Goal: Task Accomplishment & Management: Manage account settings

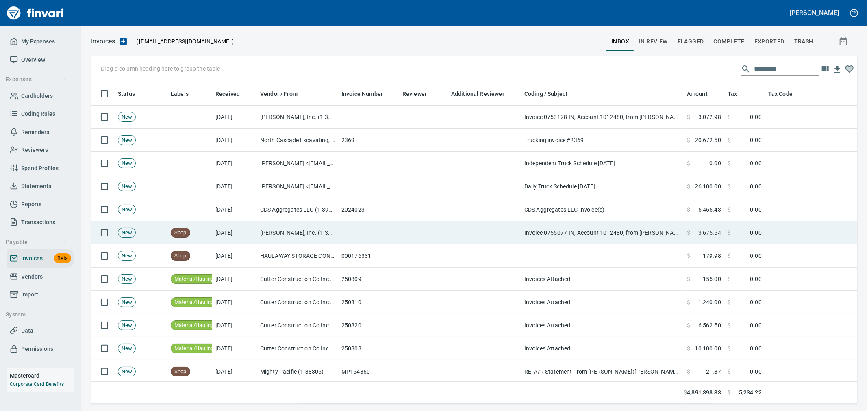
scroll to position [308, 753]
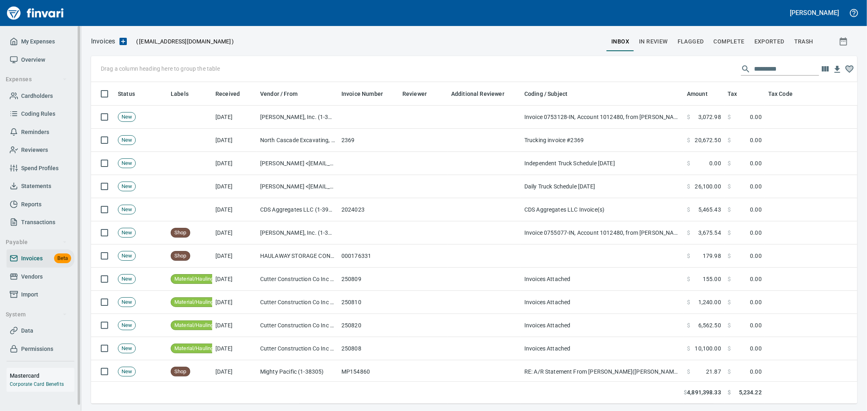
click at [46, 292] on span "Import" at bounding box center [40, 295] width 61 height 10
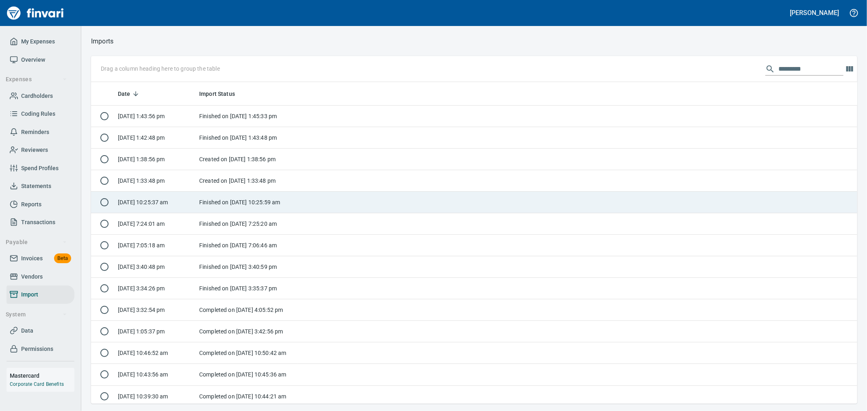
scroll to position [315, 753]
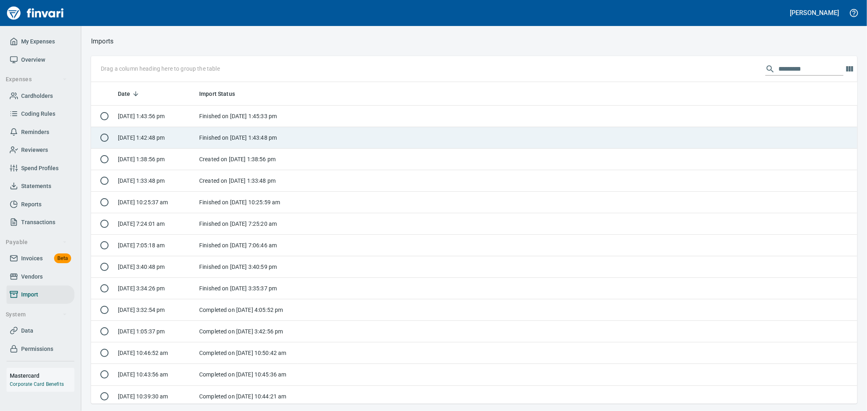
click at [273, 137] on td "Finished on [DATE] 1:43:48 pm" at bounding box center [247, 138] width 102 height 22
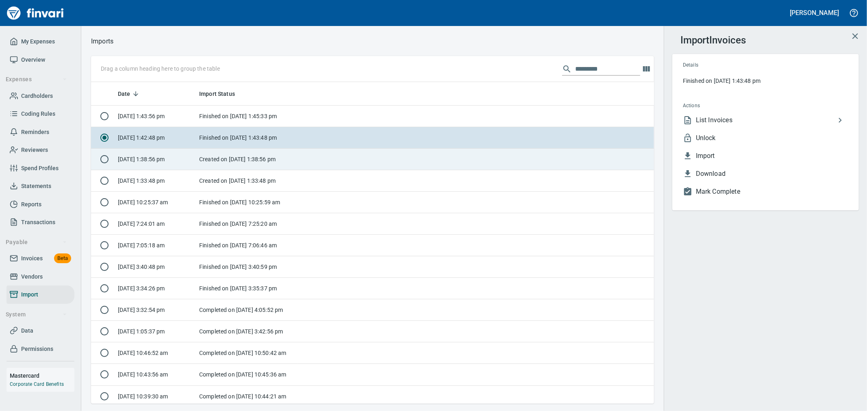
scroll to position [315, 550]
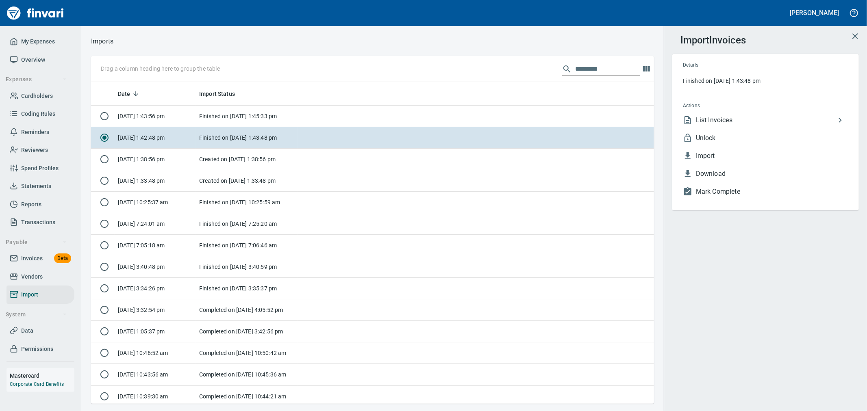
click at [709, 139] on span "Unlock" at bounding box center [772, 138] width 152 height 10
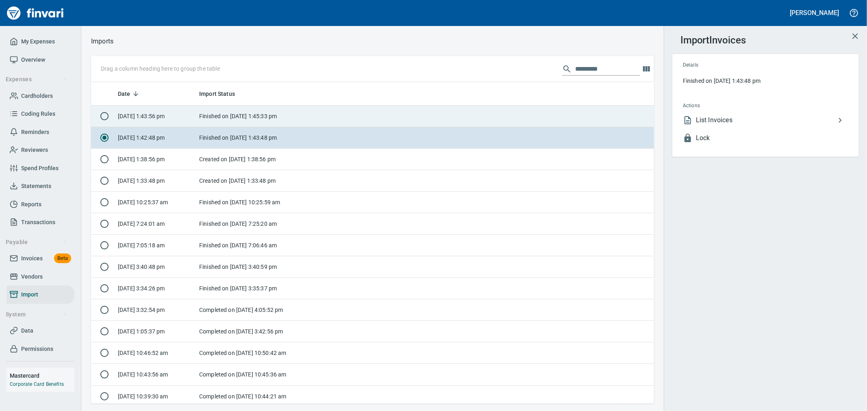
click at [272, 115] on td "Finished on [DATE] 1:45:33 pm" at bounding box center [247, 117] width 102 height 22
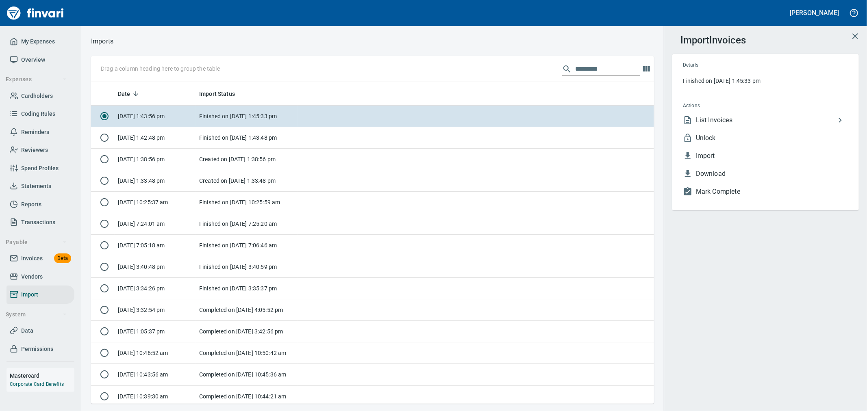
click at [716, 135] on span "Unlock" at bounding box center [772, 138] width 152 height 10
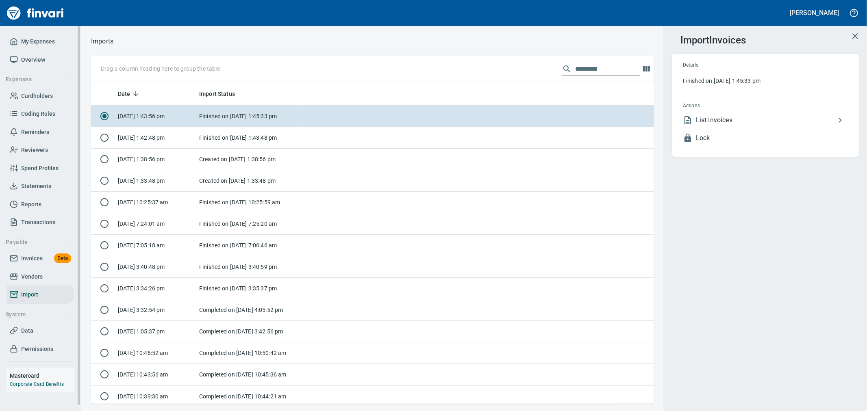
click at [35, 261] on span "Invoices" at bounding box center [32, 259] width 22 height 10
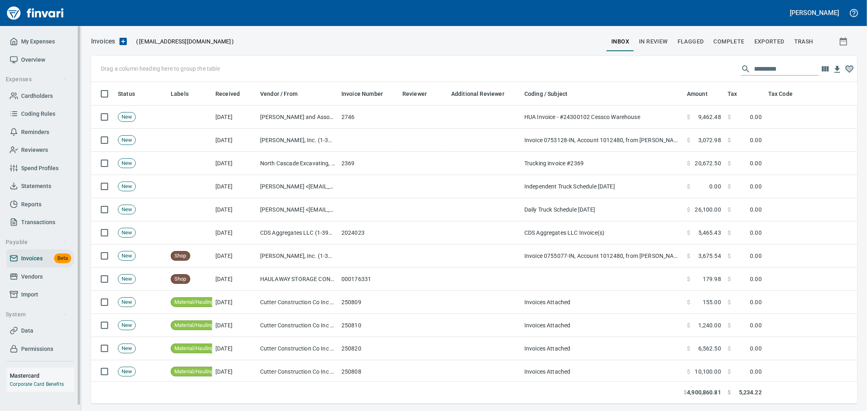
scroll to position [308, 753]
click at [725, 43] on span "Complete" at bounding box center [729, 42] width 31 height 10
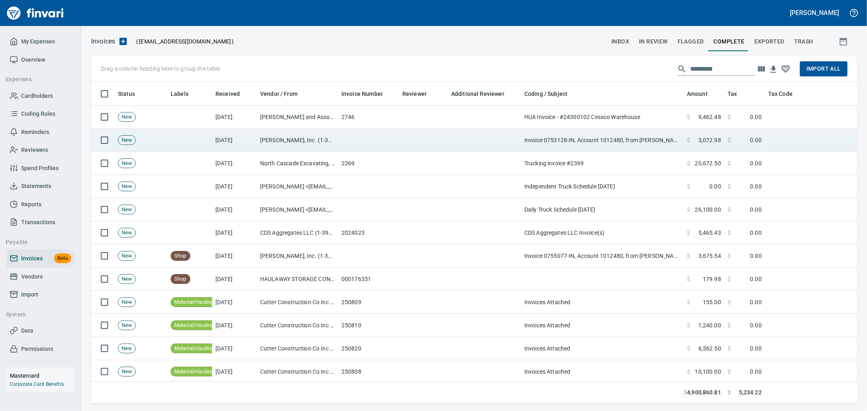
scroll to position [308, 753]
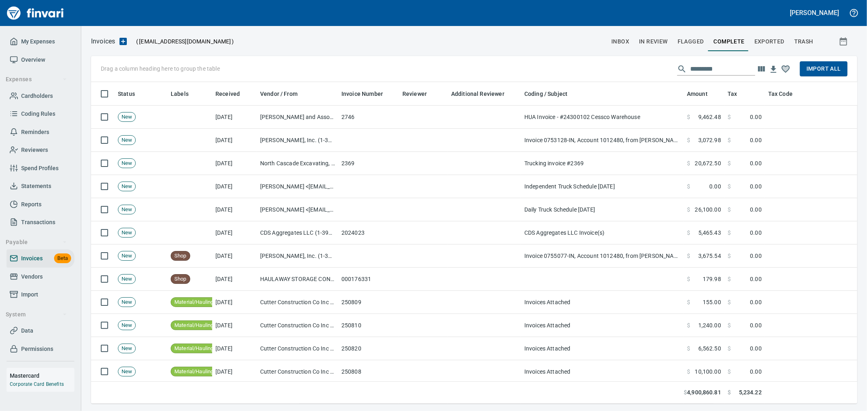
click at [622, 43] on span "inbox" at bounding box center [620, 42] width 18 height 10
click at [724, 41] on span "Complete" at bounding box center [729, 42] width 31 height 10
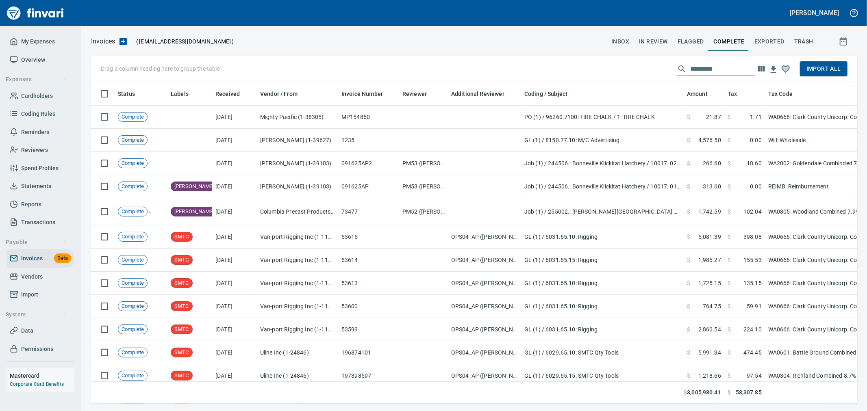
scroll to position [308, 753]
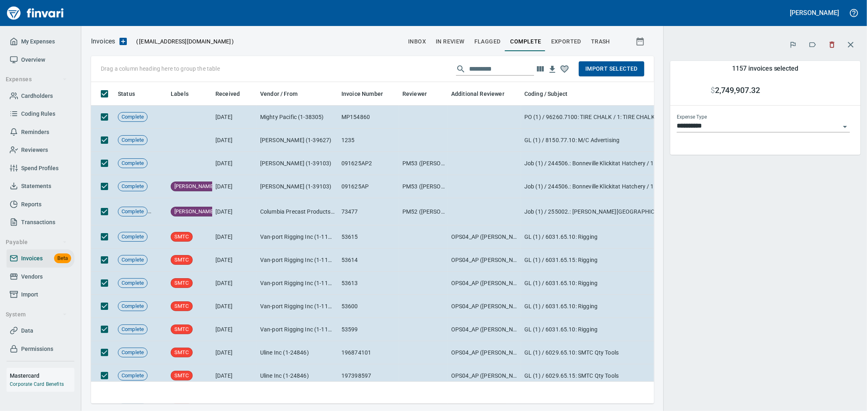
scroll to position [308, 550]
click at [852, 43] on icon "button" at bounding box center [851, 45] width 6 height 6
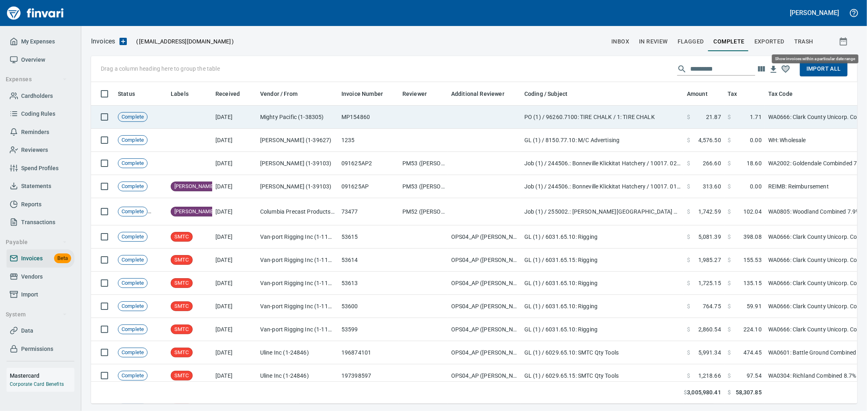
scroll to position [308, 753]
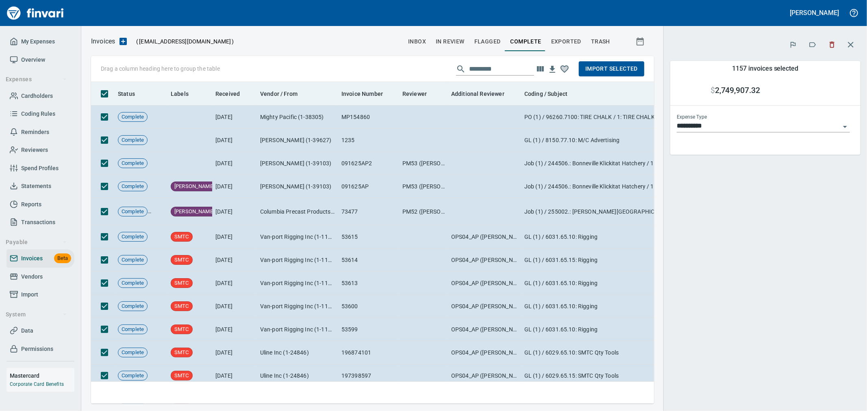
scroll to position [308, 550]
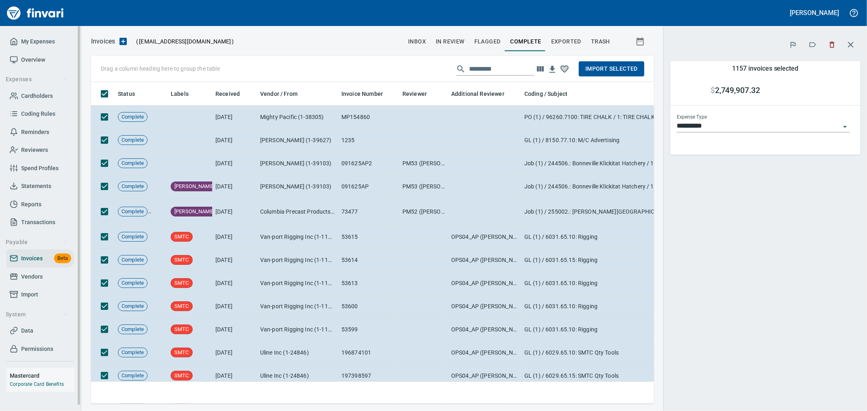
drag, startPoint x: 28, startPoint y: 295, endPoint x: 10, endPoint y: 292, distance: 18.5
click at [28, 295] on span "Import" at bounding box center [29, 295] width 17 height 10
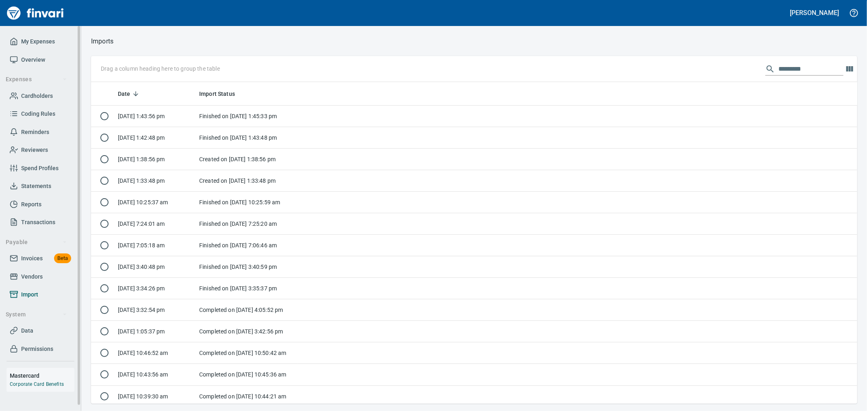
scroll to position [315, 753]
click at [35, 328] on span "Data" at bounding box center [40, 331] width 61 height 10
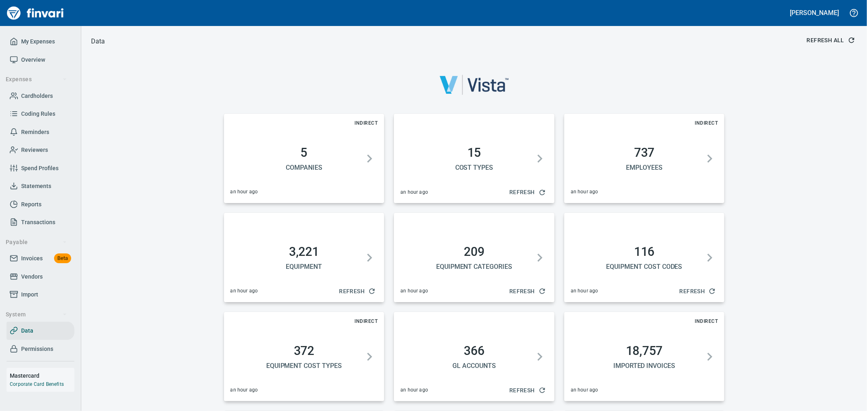
click at [824, 41] on span "Refresh All" at bounding box center [830, 40] width 47 height 10
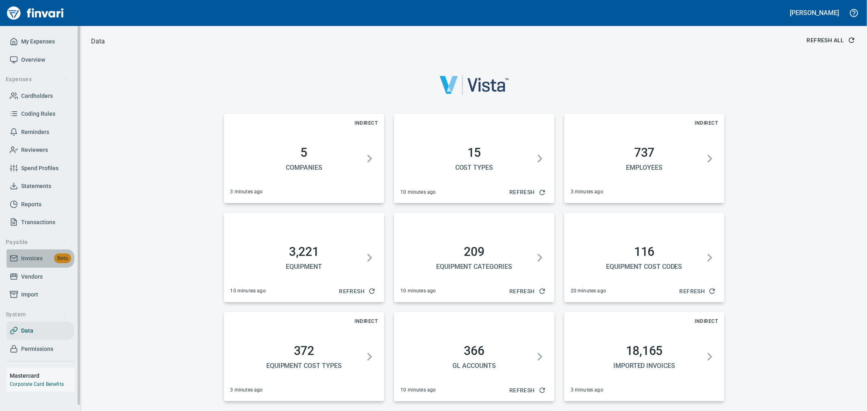
click at [33, 254] on span "Invoices" at bounding box center [32, 259] width 22 height 10
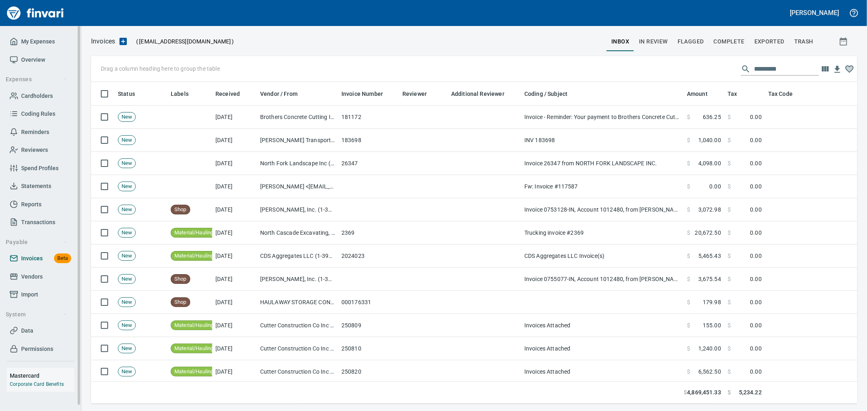
scroll to position [308, 753]
click at [667, 40] on span "In Review" at bounding box center [653, 42] width 29 height 10
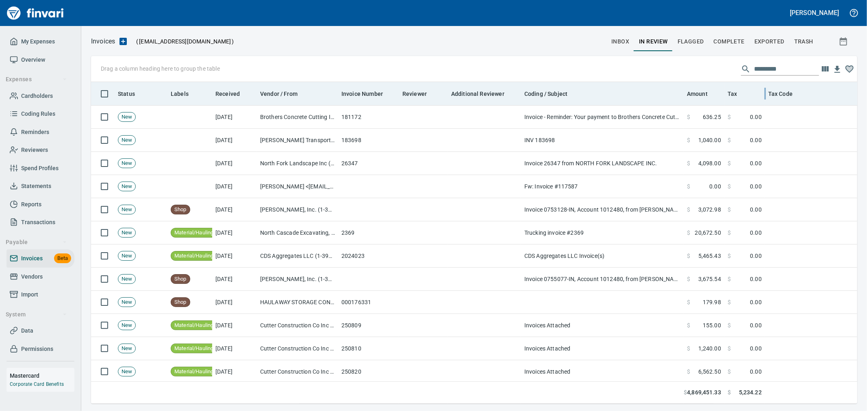
scroll to position [308, 753]
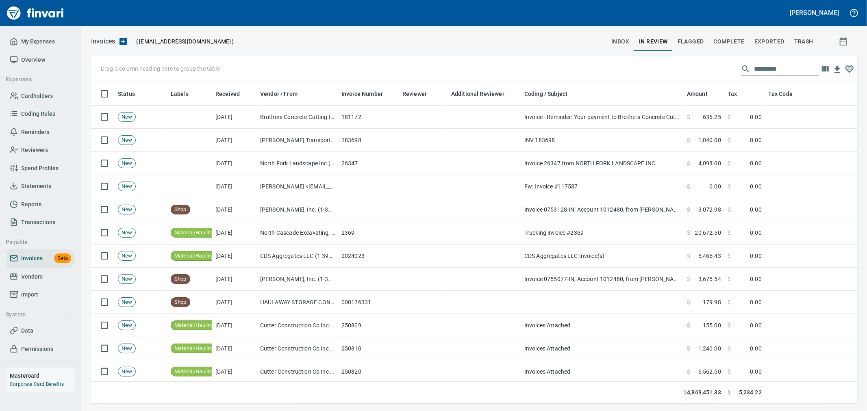
click at [766, 72] on input "text" at bounding box center [786, 69] width 65 height 13
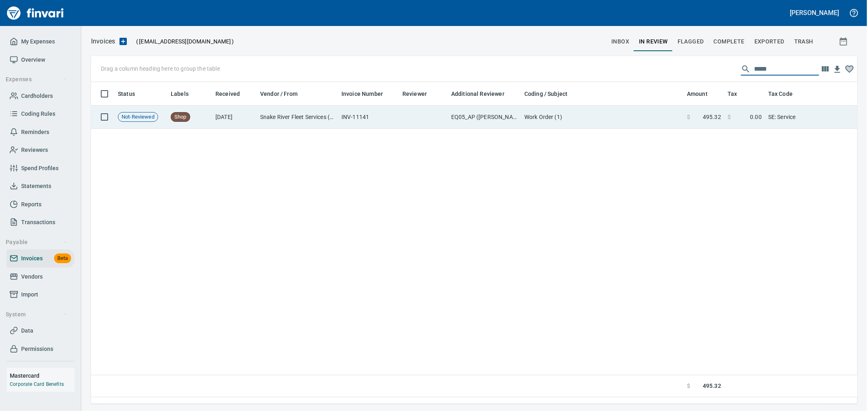
type input "*****"
click at [738, 123] on td "$ 0.00" at bounding box center [744, 117] width 41 height 23
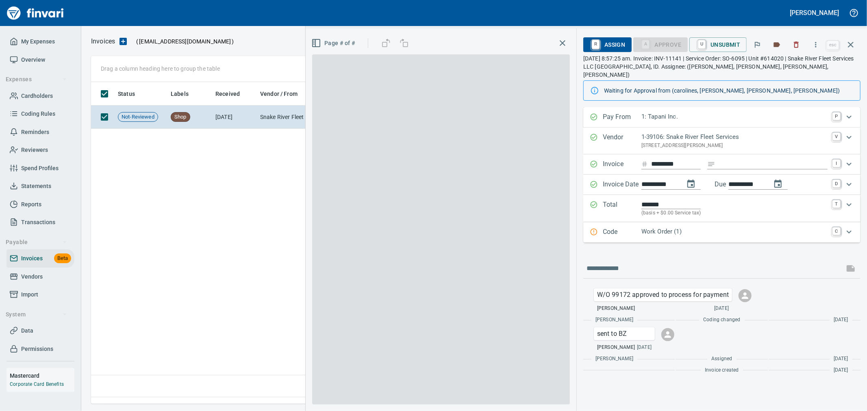
click at [694, 227] on p "Work Order (1)" at bounding box center [735, 231] width 186 height 9
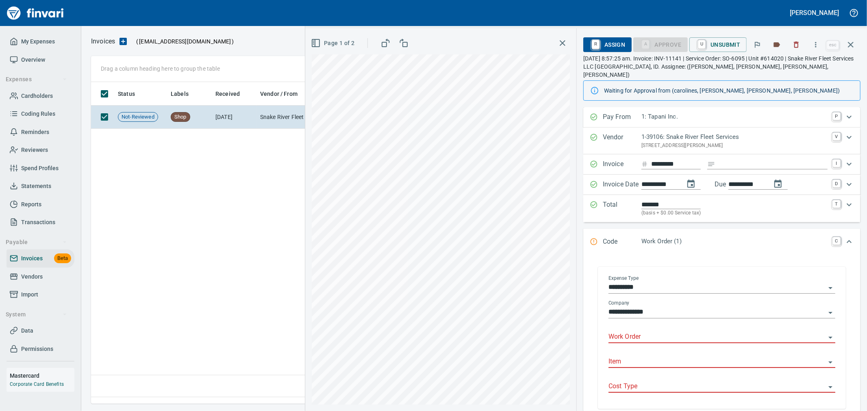
click at [655, 332] on input "Work Order" at bounding box center [717, 337] width 217 height 11
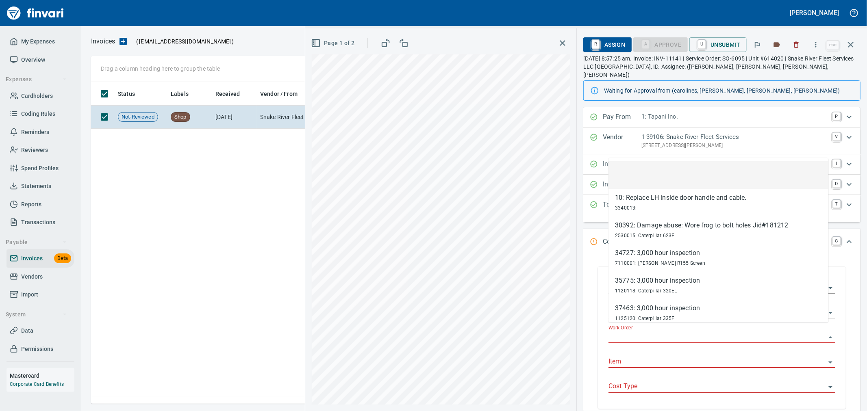
scroll to position [308, 759]
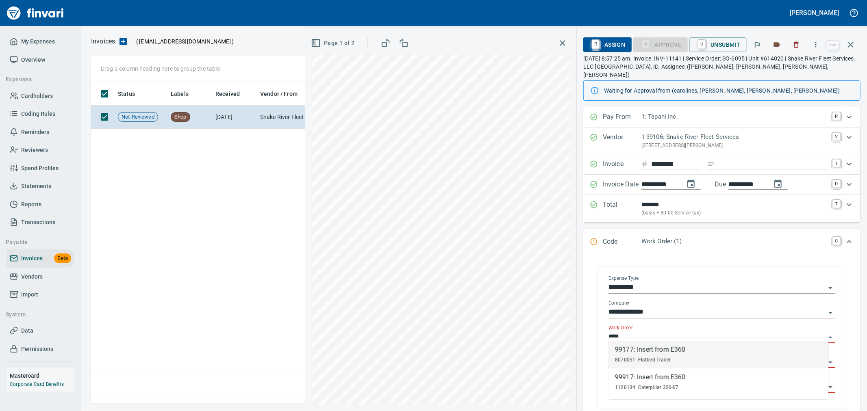
type input "*****"
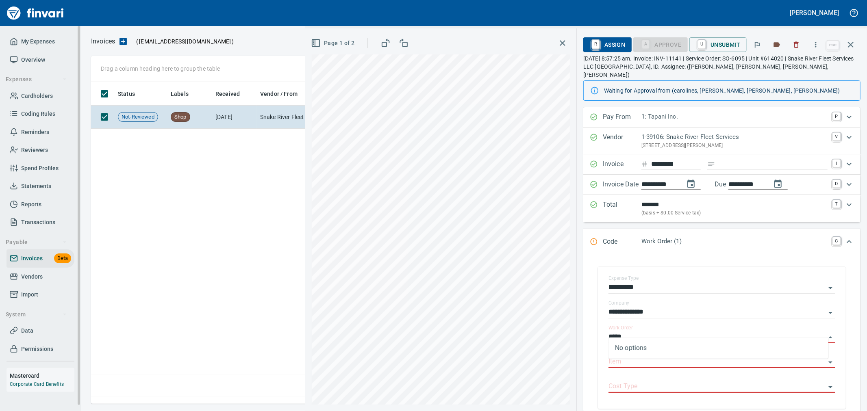
drag, startPoint x: 37, startPoint y: 324, endPoint x: 66, endPoint y: 345, distance: 36.4
click at [37, 324] on link "Data" at bounding box center [41, 331] width 68 height 18
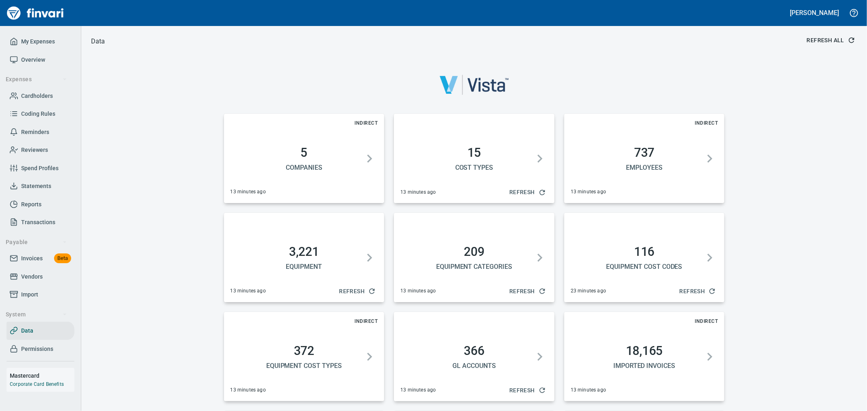
drag, startPoint x: 185, startPoint y: 369, endPoint x: 183, endPoint y: 362, distance: 7.3
click at [834, 35] on span "Refresh All" at bounding box center [830, 40] width 47 height 10
click at [30, 263] on span "Invoices" at bounding box center [32, 259] width 22 height 10
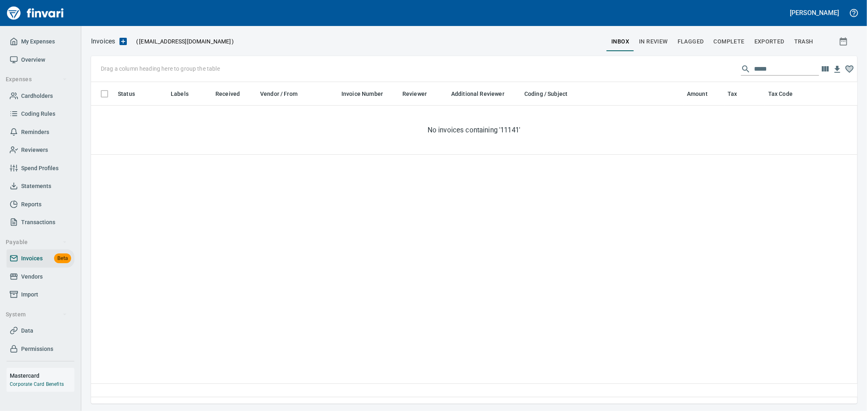
scroll to position [308, 759]
click at [726, 47] on button "Complete" at bounding box center [729, 42] width 41 height 20
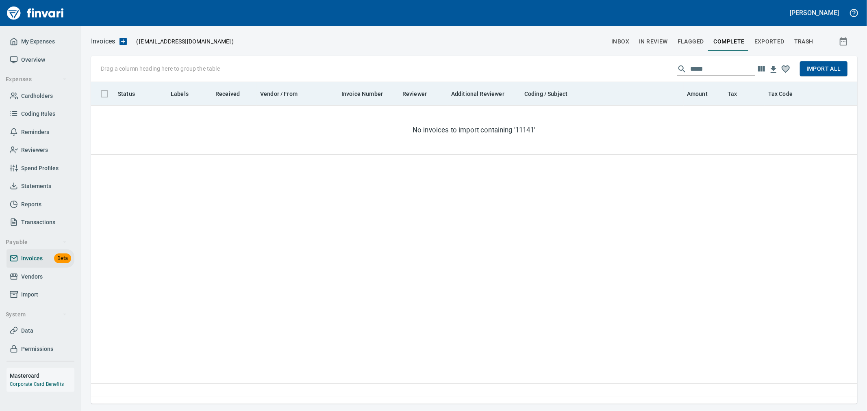
scroll to position [308, 759]
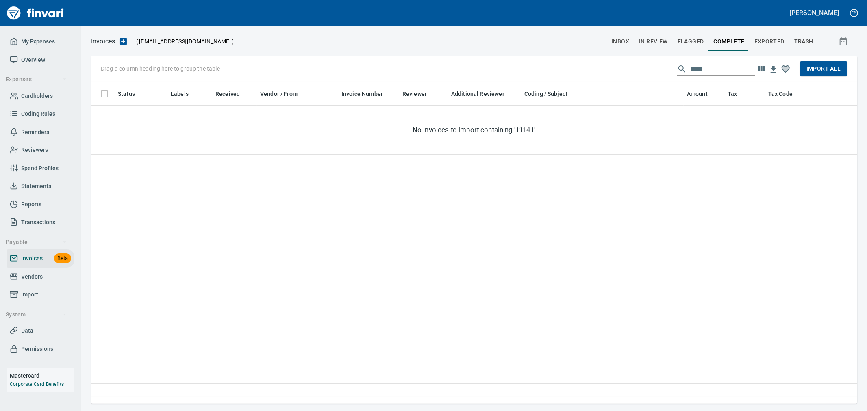
click at [658, 43] on span "In Review" at bounding box center [653, 42] width 29 height 10
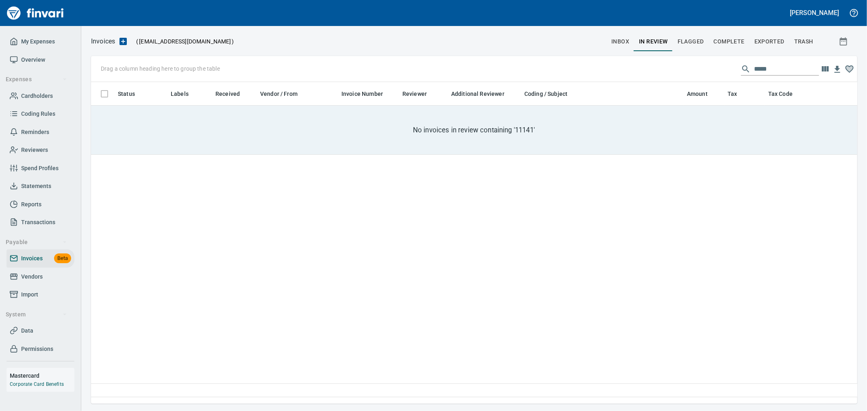
scroll to position [308, 759]
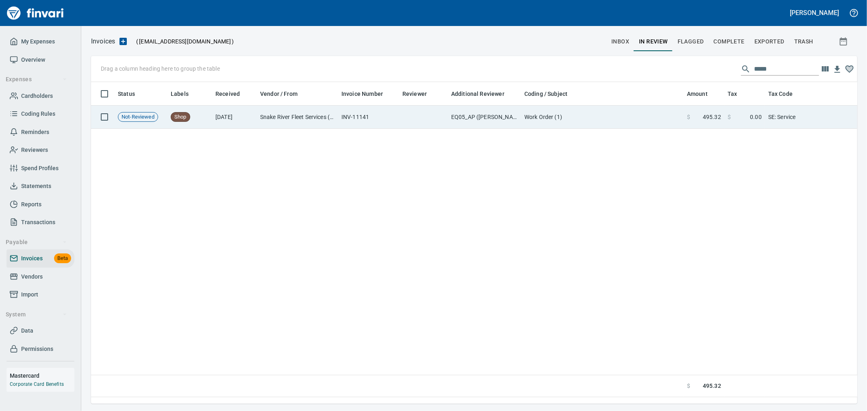
drag, startPoint x: 570, startPoint y: 107, endPoint x: 589, endPoint y: 123, distance: 24.8
click at [570, 107] on td "Work Order (1)" at bounding box center [602, 117] width 163 height 23
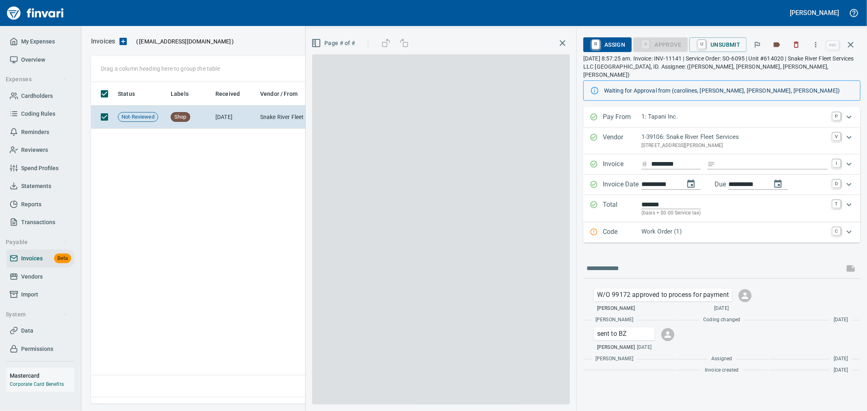
scroll to position [308, 759]
click at [670, 227] on p "Work Order (1)" at bounding box center [735, 231] width 186 height 9
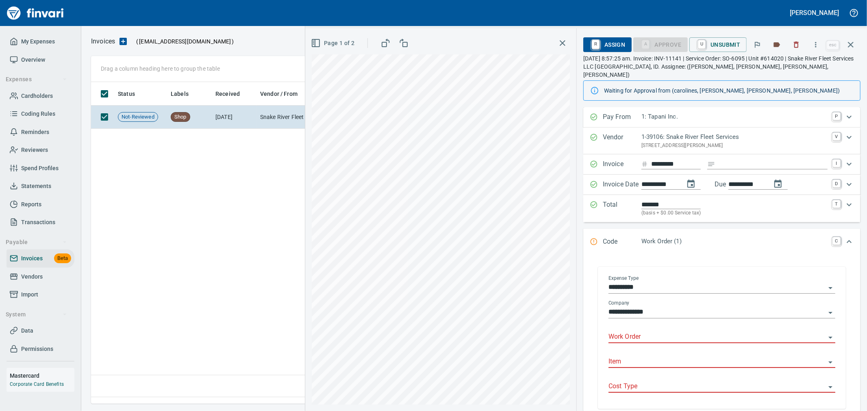
click at [658, 332] on input "Work Order" at bounding box center [717, 337] width 217 height 11
type input "*****"
click at [674, 309] on input "**********" at bounding box center [717, 312] width 217 height 11
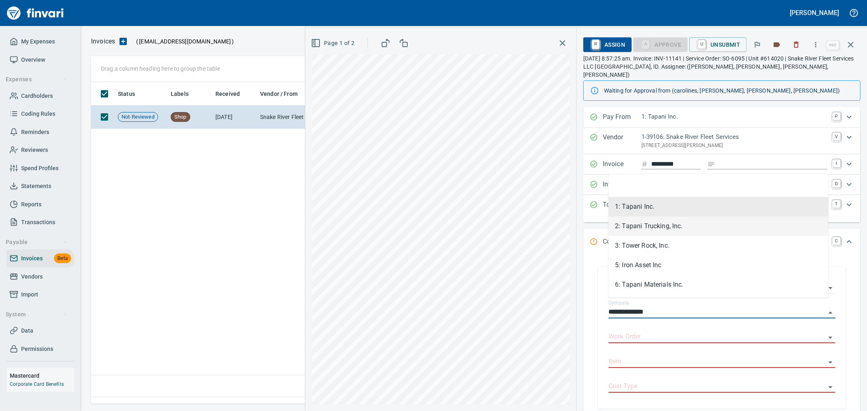
click at [648, 222] on li "2: Tapani Trucking, Inc." at bounding box center [719, 227] width 220 height 20
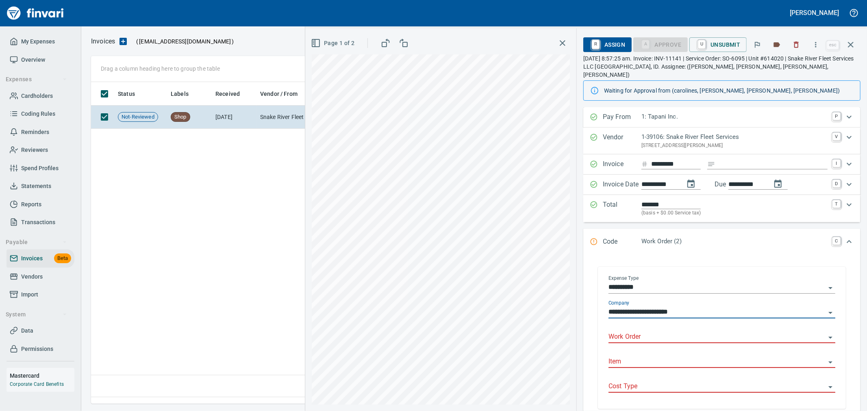
type input "**********"
click at [643, 325] on div "Work Order" at bounding box center [722, 334] width 227 height 18
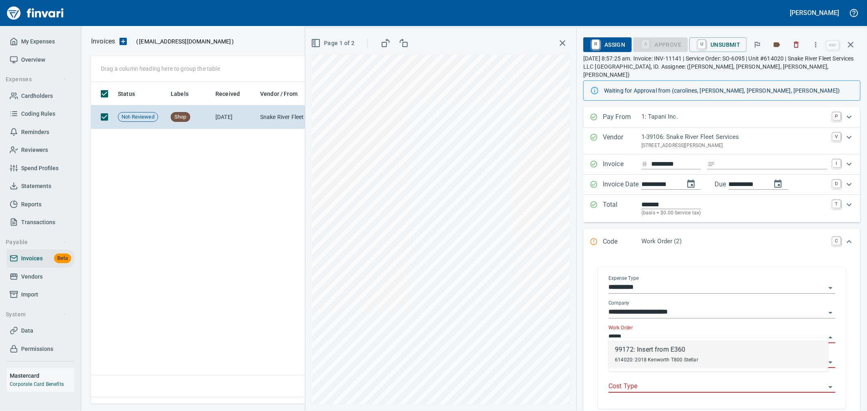
type input "**********"
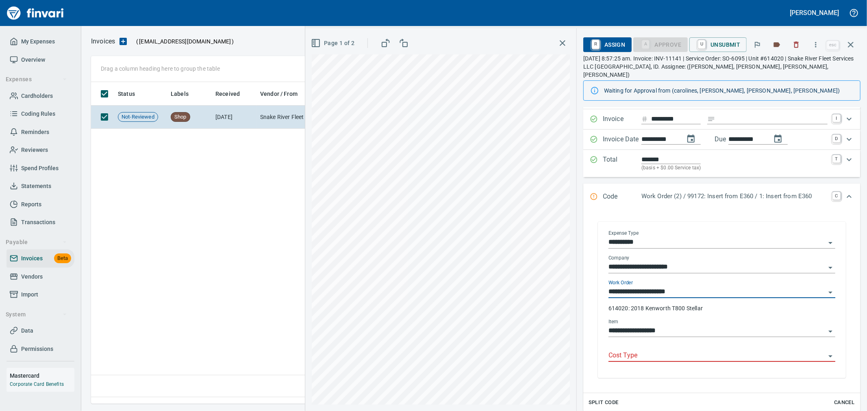
scroll to position [90, 0]
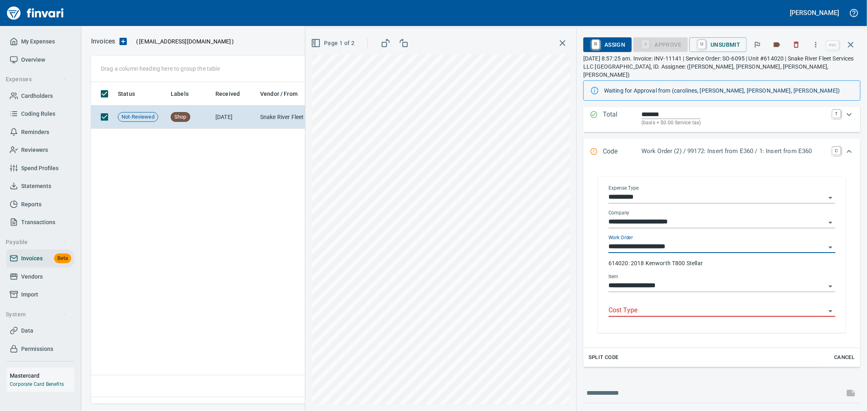
type input "**********"
click at [653, 305] on input "Cost Type" at bounding box center [717, 310] width 217 height 11
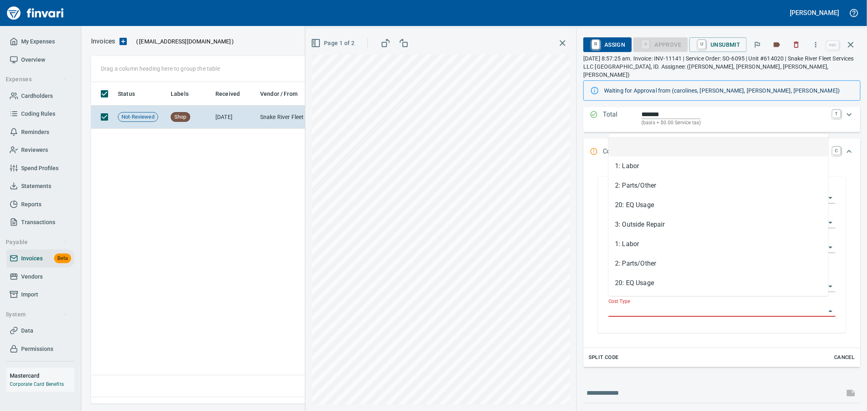
scroll to position [308, 759]
click at [668, 191] on li "2: Parts/Other" at bounding box center [719, 186] width 220 height 20
type input "**********"
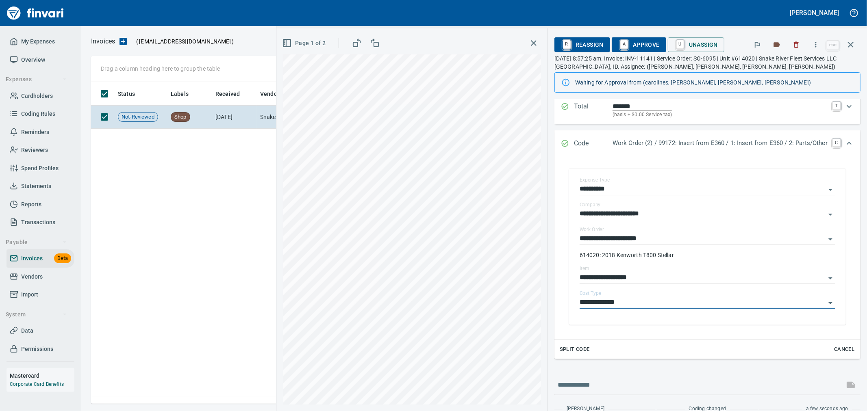
click at [630, 43] on span "A Approve" at bounding box center [638, 45] width 41 height 14
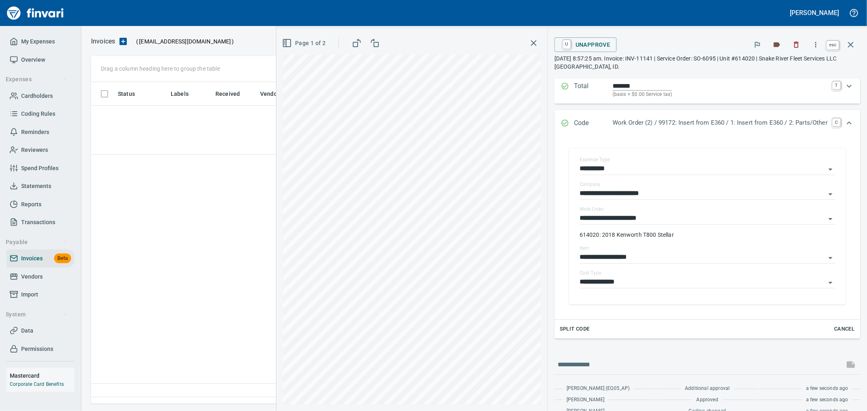
click at [852, 45] on icon "button" at bounding box center [851, 45] width 10 height 10
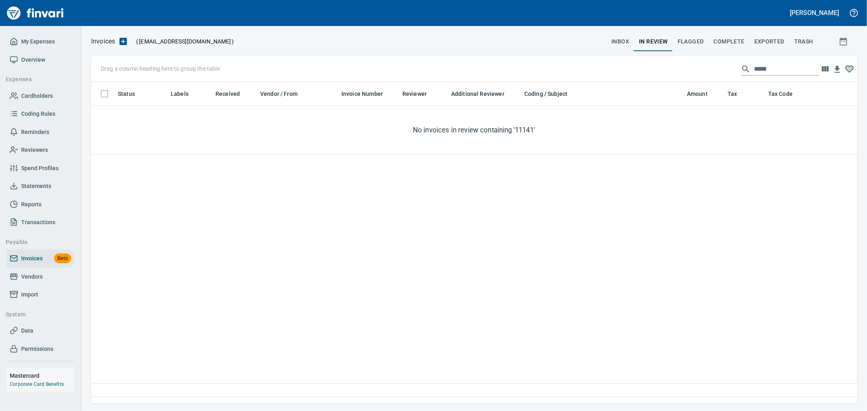
click at [771, 67] on input "*****" at bounding box center [786, 69] width 65 height 13
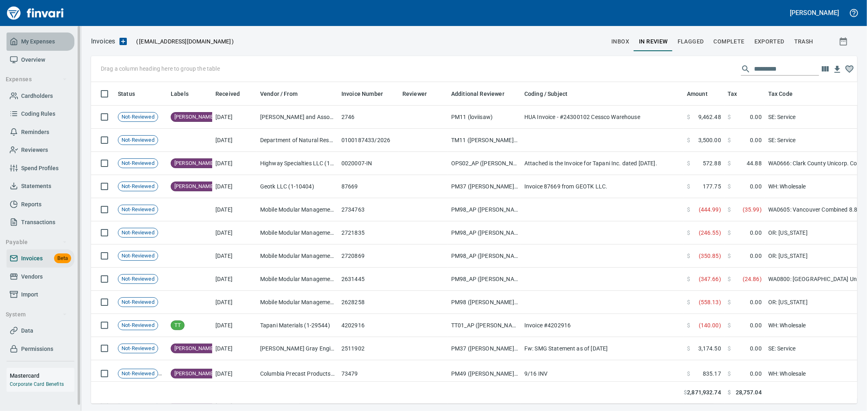
click at [45, 37] on span "My Expenses" at bounding box center [38, 42] width 34 height 10
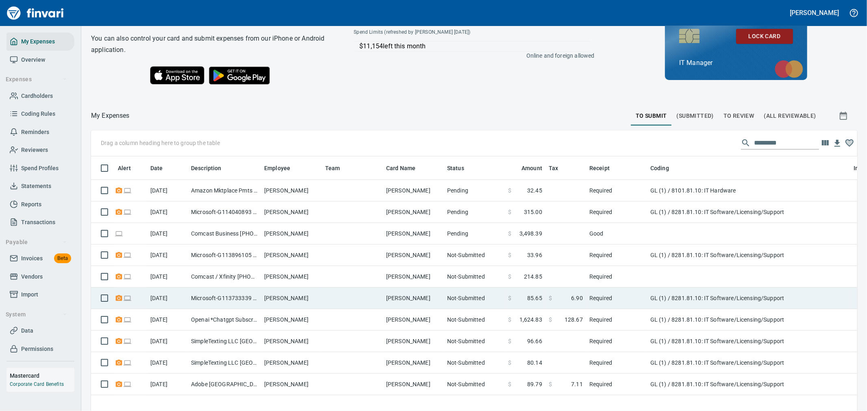
scroll to position [114, 0]
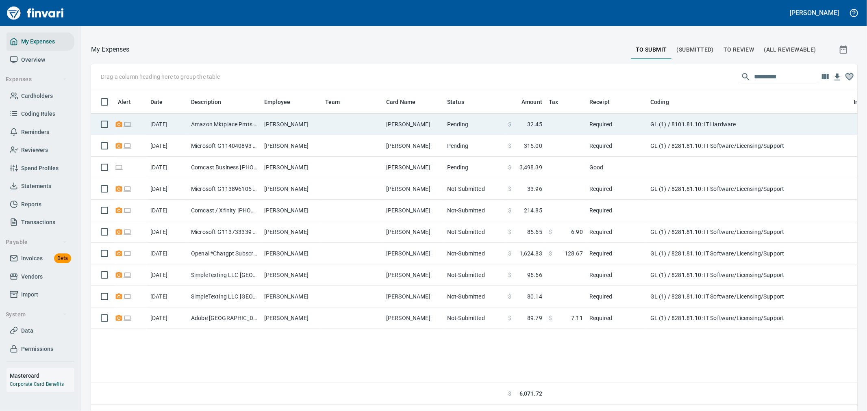
click at [255, 126] on td "Amazon Mktplace Pmts [DOMAIN_NAME][URL] WA" at bounding box center [224, 125] width 73 height 22
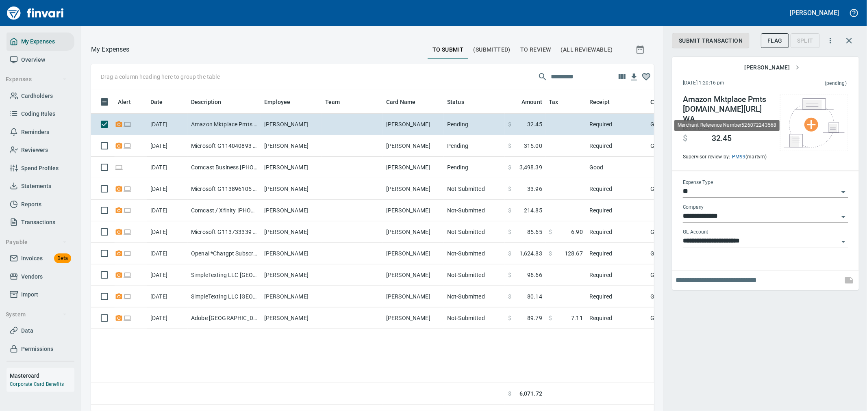
scroll to position [308, 550]
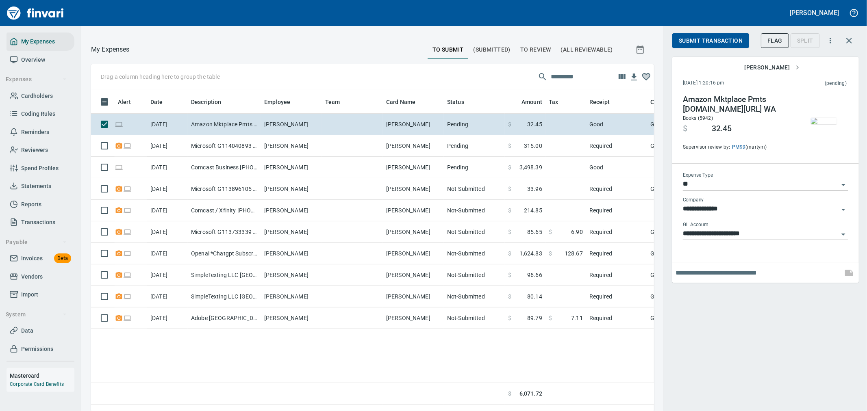
click at [722, 34] on button "Submit Transaction" at bounding box center [710, 40] width 77 height 15
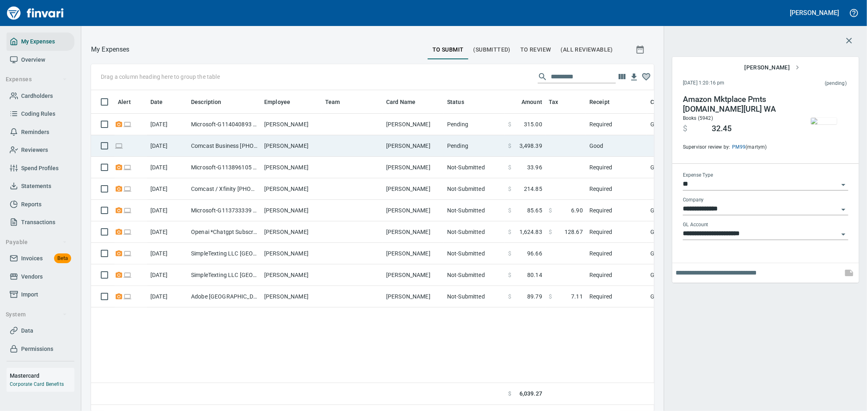
click at [355, 150] on td at bounding box center [352, 146] width 61 height 22
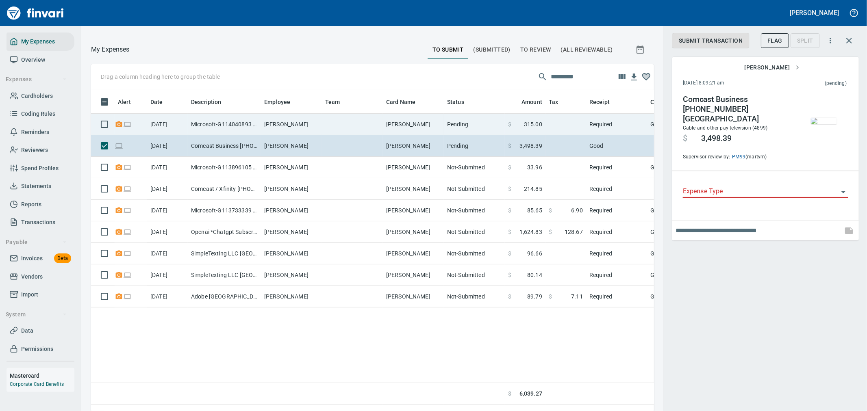
click at [368, 132] on td at bounding box center [352, 125] width 61 height 22
type input "**"
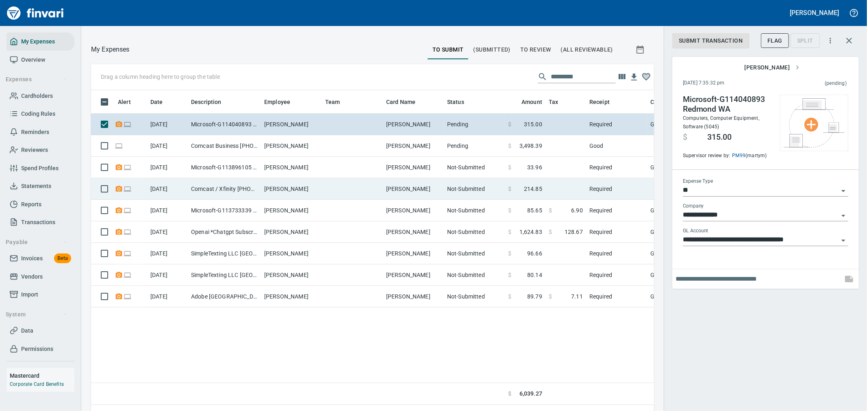
click at [229, 188] on td "Comcast / Xfinity [PHONE_NUMBER] OR" at bounding box center [224, 189] width 73 height 22
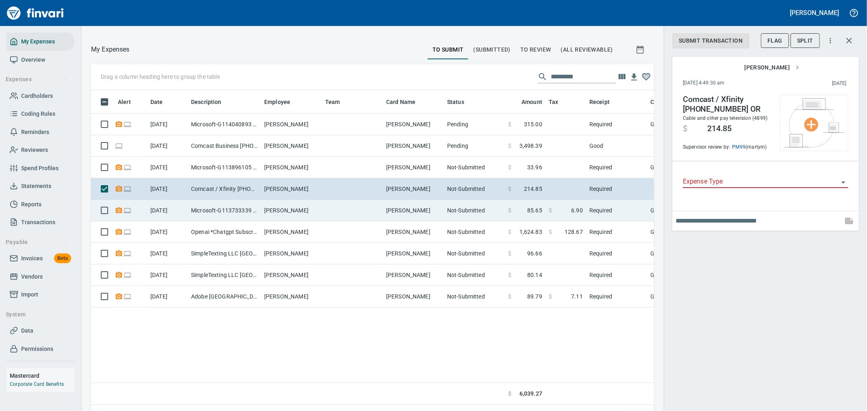
click at [245, 213] on td "Microsoft-G113733339 Redmond WA" at bounding box center [224, 211] width 73 height 22
type input "**"
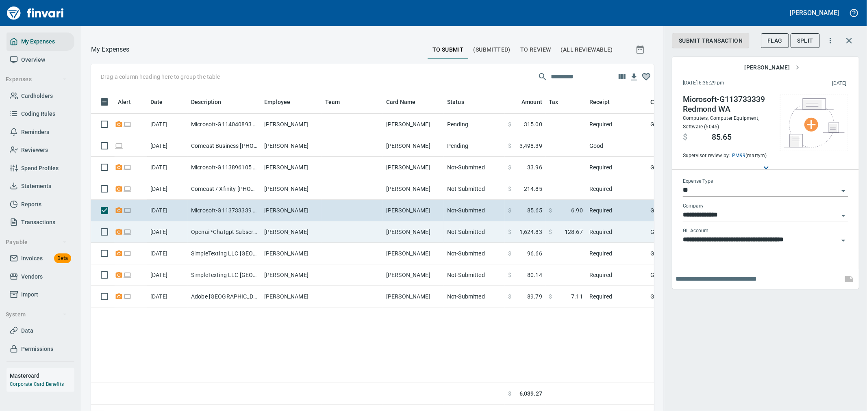
click at [541, 228] on span "1,624.83" at bounding box center [531, 232] width 23 height 8
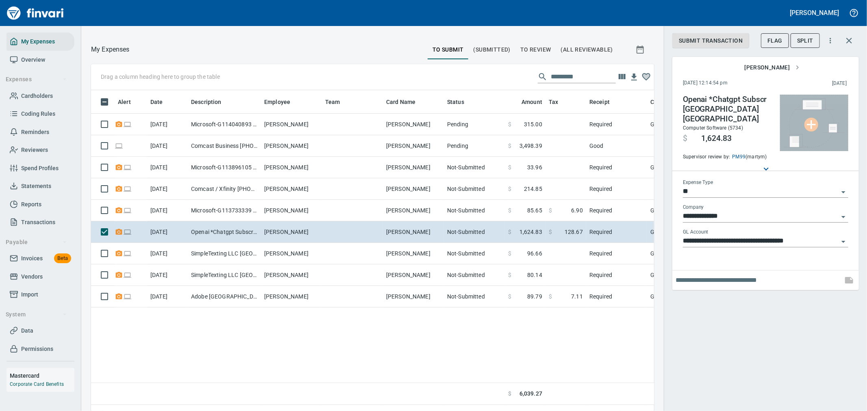
scroll to position [308, 550]
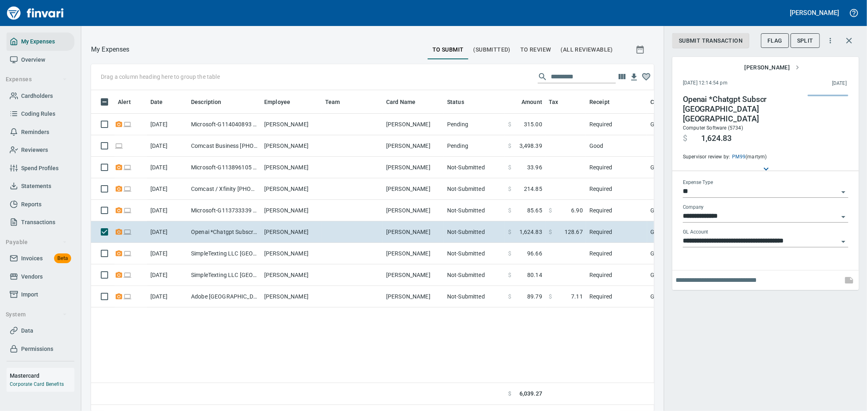
click at [792, 294] on div "**********" at bounding box center [765, 205] width 203 height 411
click at [725, 43] on span "Submit Transaction" at bounding box center [711, 41] width 64 height 10
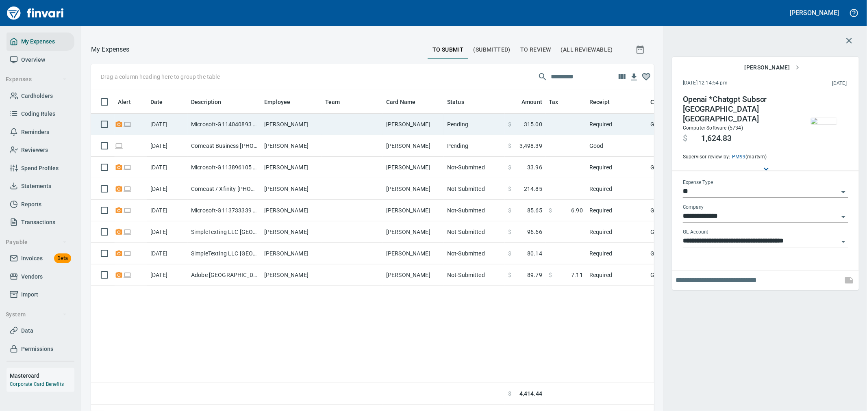
click at [252, 122] on td "Microsoft-G114040893 Redmond WA" at bounding box center [224, 125] width 73 height 22
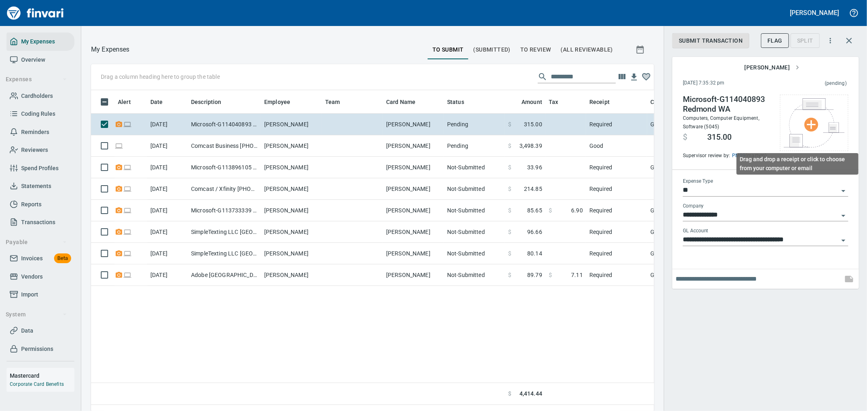
scroll to position [308, 550]
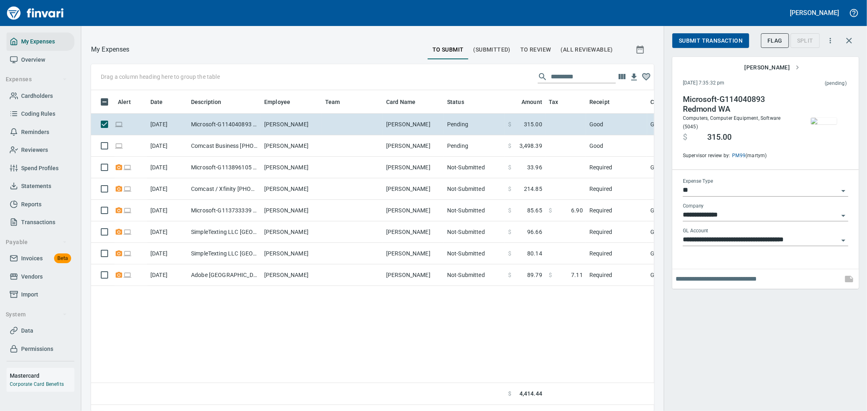
click at [707, 41] on span "Submit Transaction" at bounding box center [711, 41] width 64 height 10
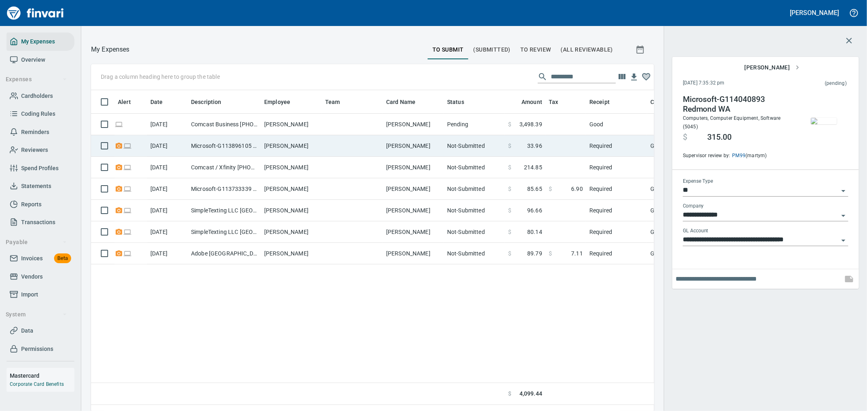
click at [318, 145] on td "[PERSON_NAME]" at bounding box center [291, 146] width 61 height 22
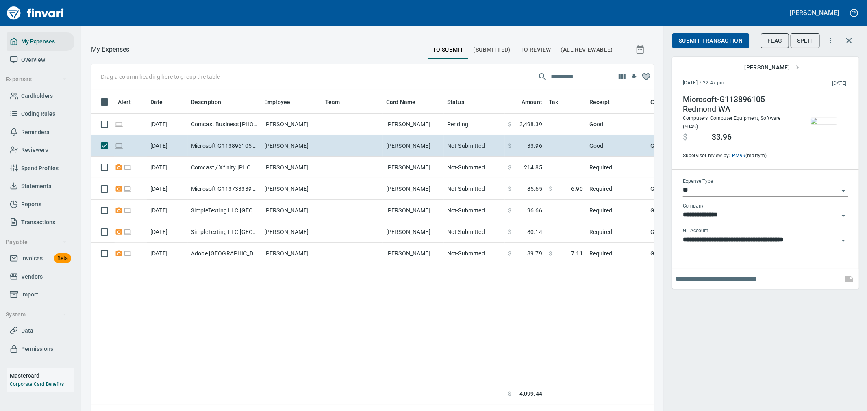
scroll to position [308, 550]
click at [705, 45] on span "Submit Transaction" at bounding box center [711, 41] width 64 height 10
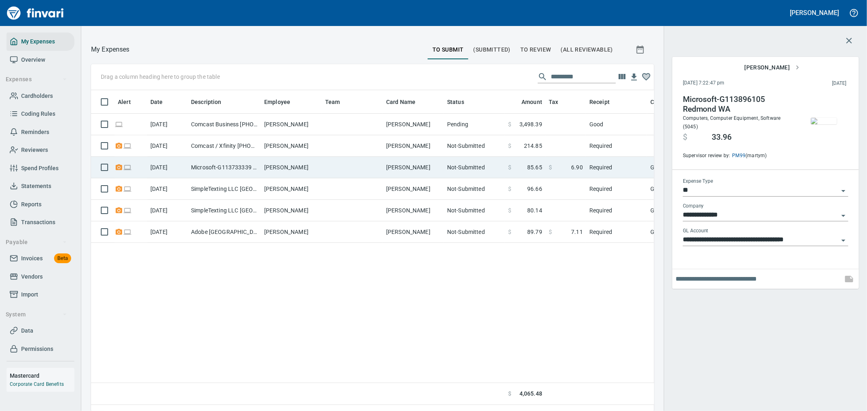
click at [361, 169] on td at bounding box center [352, 168] width 61 height 22
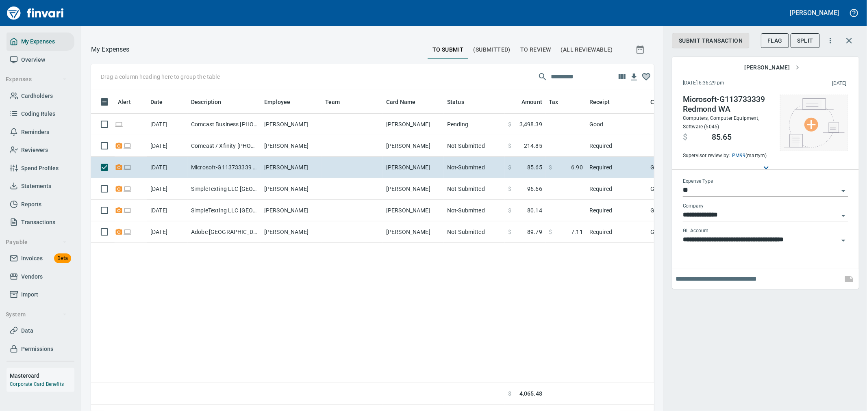
scroll to position [308, 550]
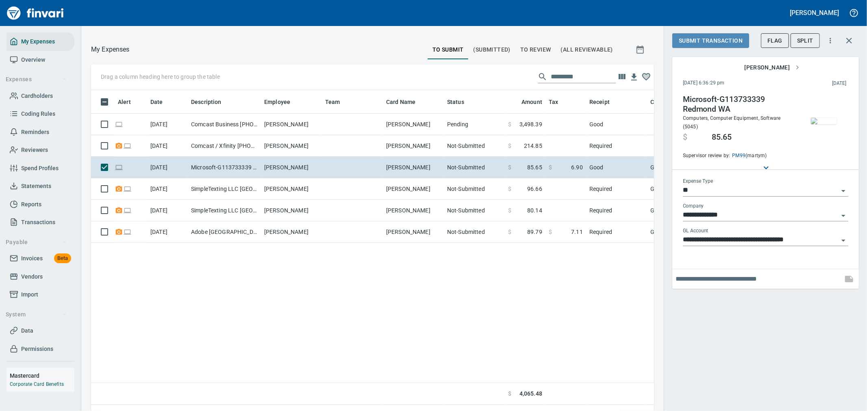
click at [717, 38] on span "Submit Transaction" at bounding box center [711, 41] width 64 height 10
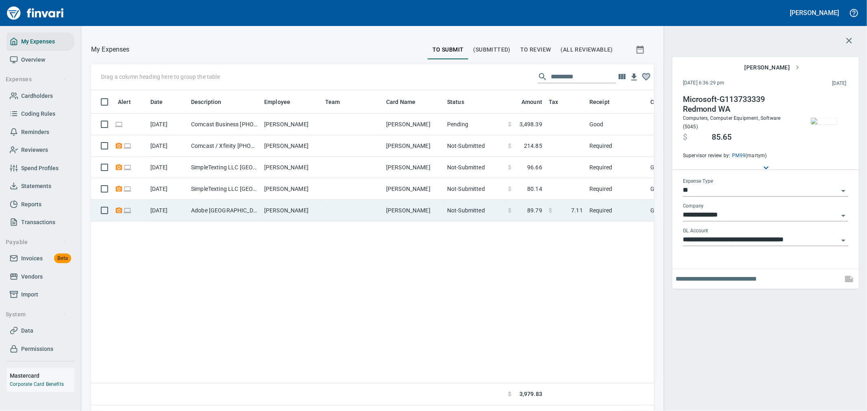
click at [260, 211] on td "Adobe [GEOGRAPHIC_DATA]" at bounding box center [224, 211] width 73 height 22
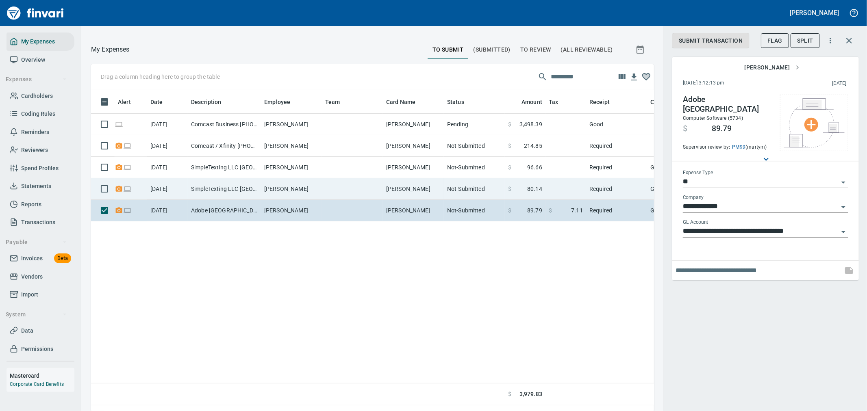
drag, startPoint x: 361, startPoint y: 188, endPoint x: 352, endPoint y: 187, distance: 9.4
click at [361, 188] on td at bounding box center [352, 189] width 61 height 22
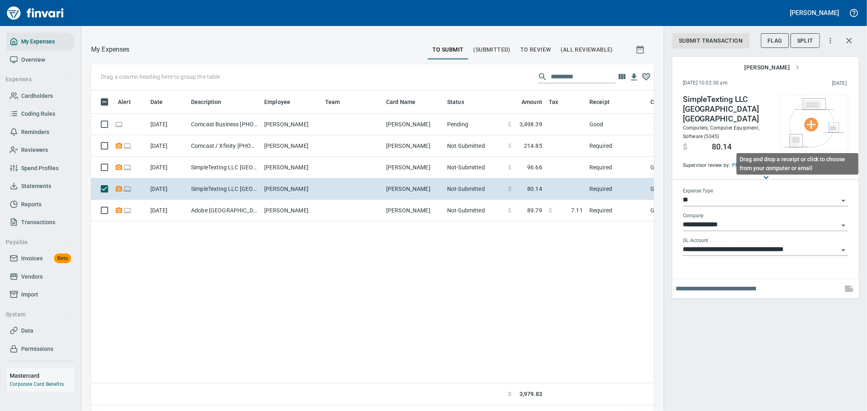
scroll to position [308, 550]
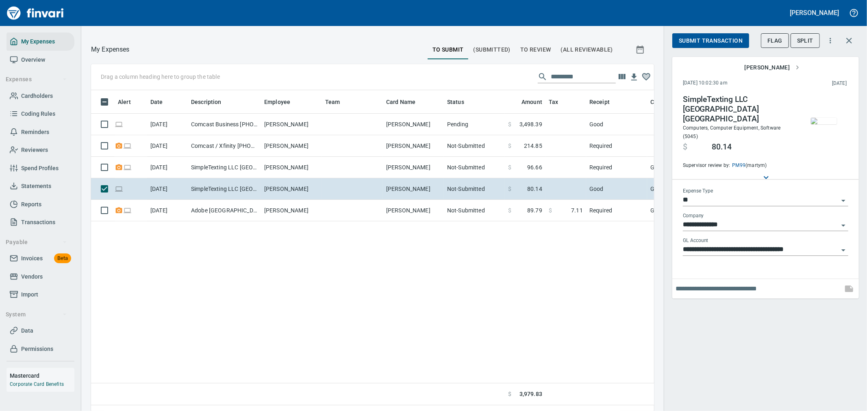
click at [716, 36] on span "Submit Transaction" at bounding box center [711, 41] width 64 height 10
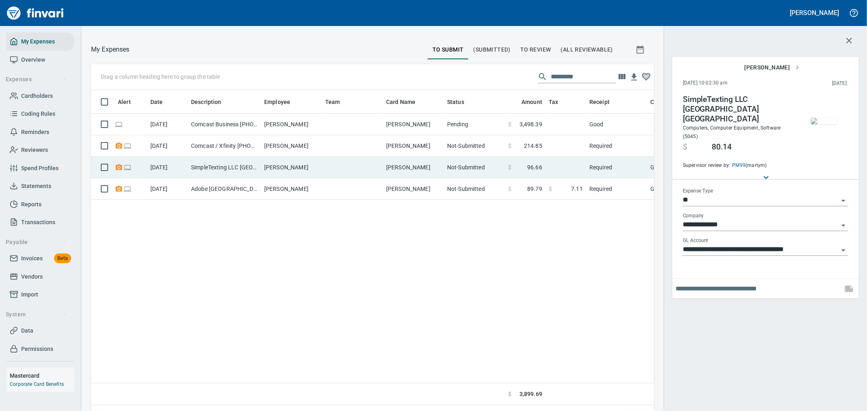
click at [574, 167] on td at bounding box center [566, 168] width 41 height 22
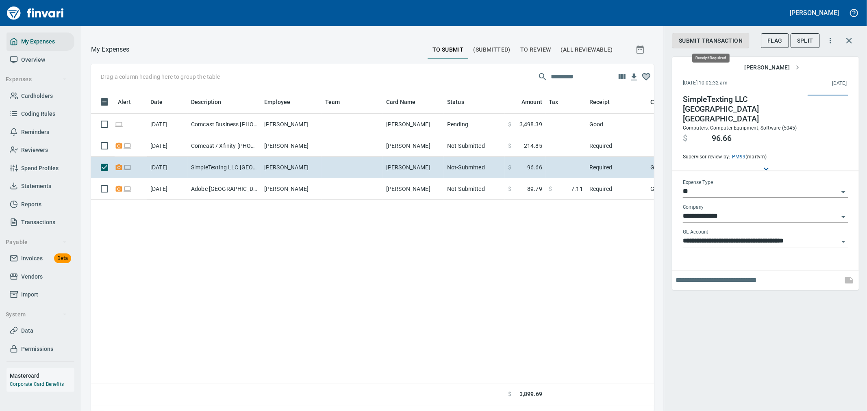
scroll to position [308, 550]
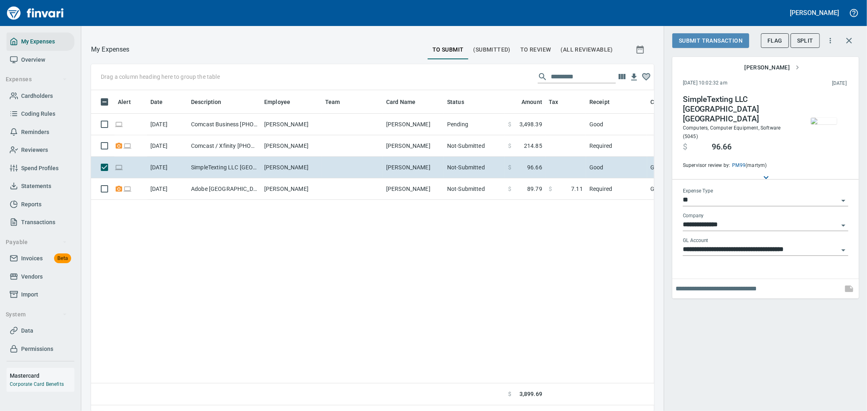
click at [706, 41] on span "Submit Transaction" at bounding box center [711, 41] width 64 height 10
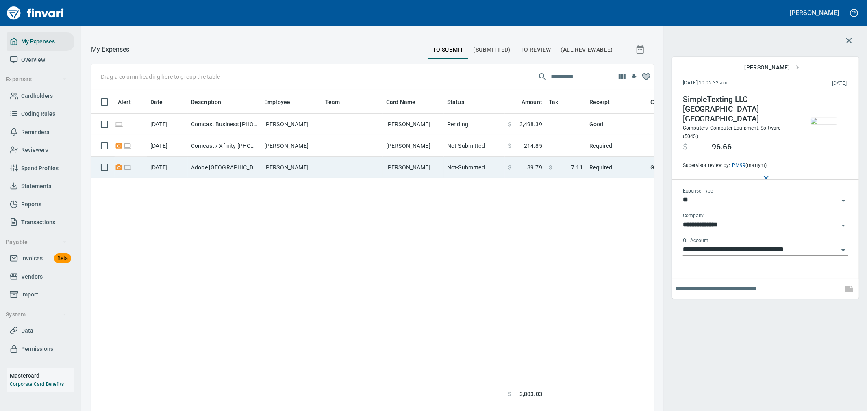
click at [483, 163] on td "Not-Submitted" at bounding box center [474, 168] width 61 height 22
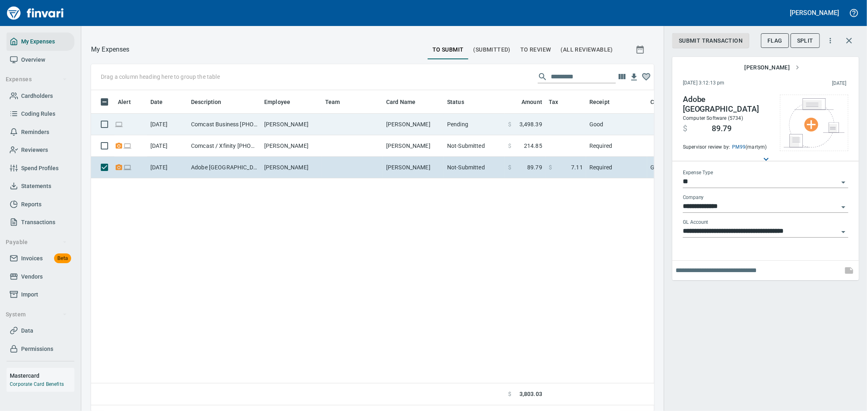
scroll to position [308, 550]
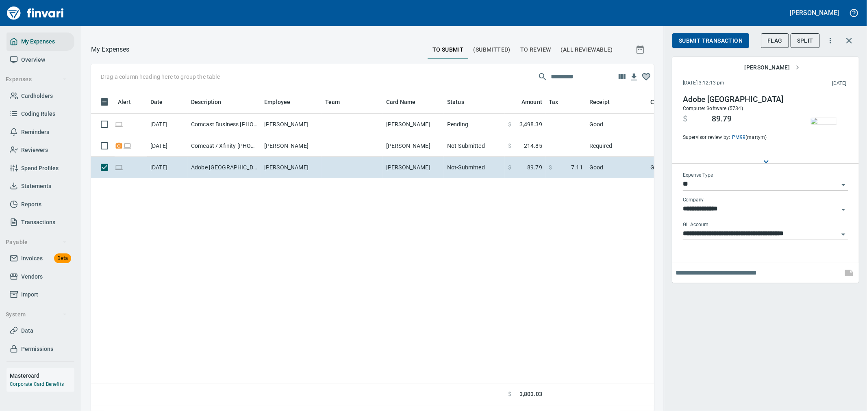
drag, startPoint x: 696, startPoint y: 39, endPoint x: 666, endPoint y: 58, distance: 36.0
click at [696, 39] on span "Submit Transaction" at bounding box center [711, 41] width 64 height 10
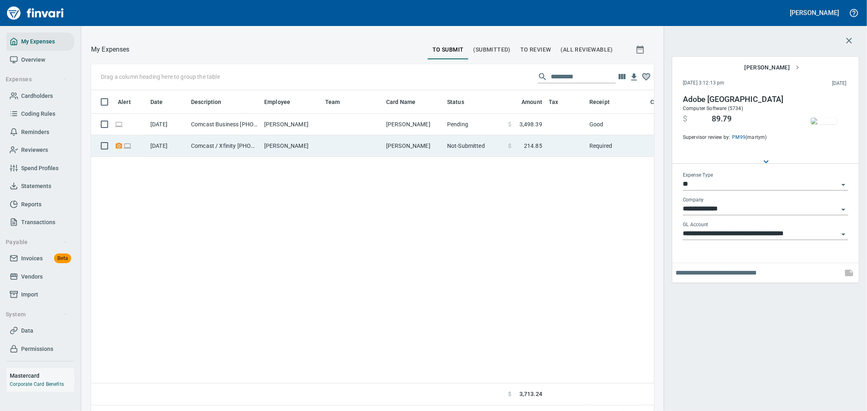
click at [477, 144] on td "Not-Submitted" at bounding box center [474, 146] width 61 height 22
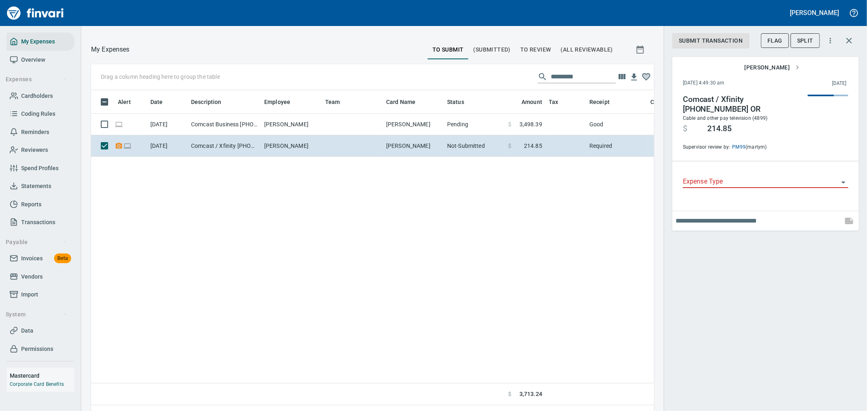
click at [761, 189] on div "Expense Type" at bounding box center [765, 182] width 165 height 25
click at [760, 185] on input "Expense Type" at bounding box center [761, 181] width 156 height 11
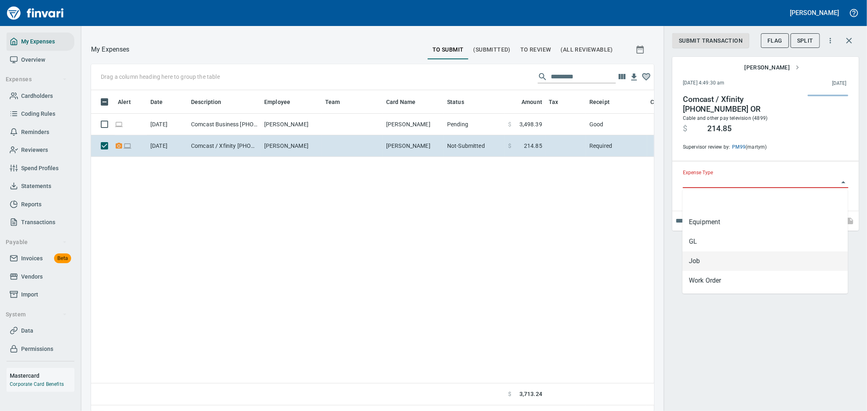
click at [734, 263] on li "Job" at bounding box center [765, 262] width 165 height 20
type input "***"
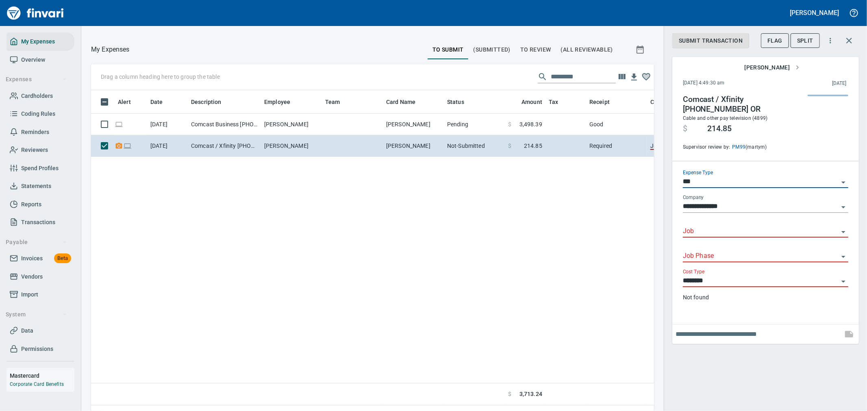
click at [730, 232] on input "Job" at bounding box center [761, 231] width 156 height 11
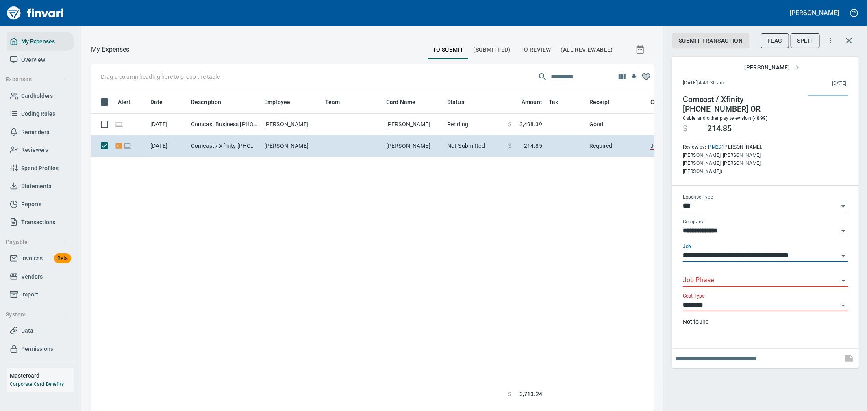
type input "**********"
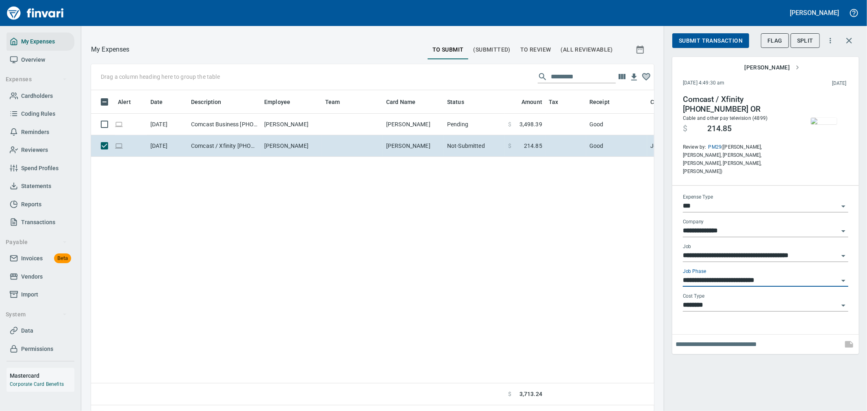
type input "**********"
click at [714, 39] on span "Submit Transaction" at bounding box center [711, 41] width 64 height 10
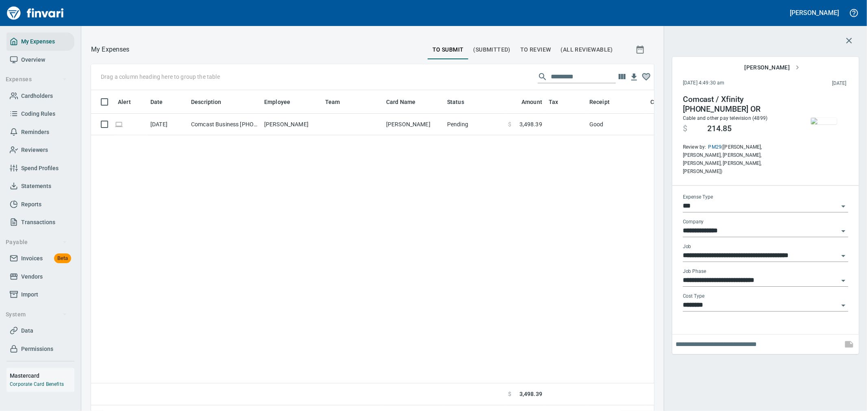
click at [541, 49] on span "To Review" at bounding box center [535, 50] width 31 height 10
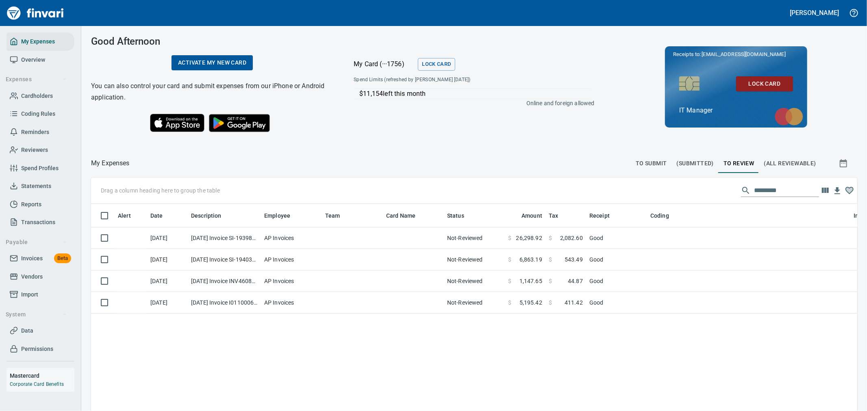
scroll to position [308, 753]
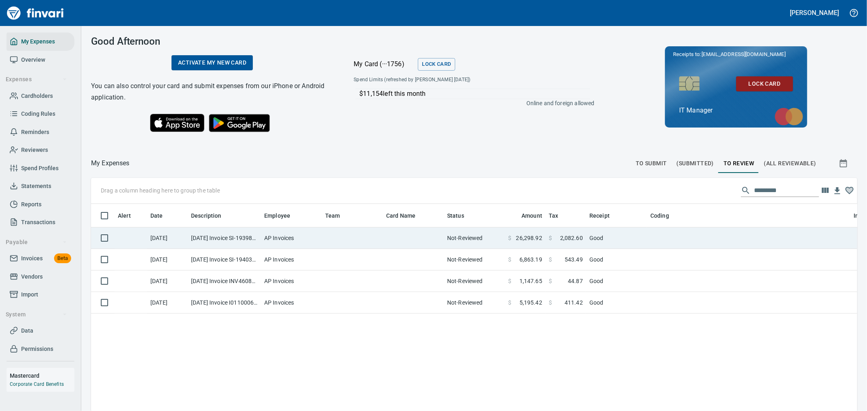
click at [276, 238] on td "AP Invoices" at bounding box center [291, 239] width 61 height 22
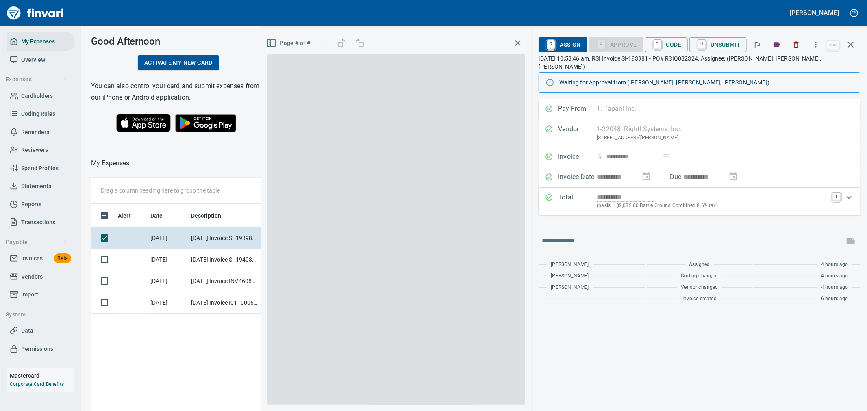
scroll to position [308, 550]
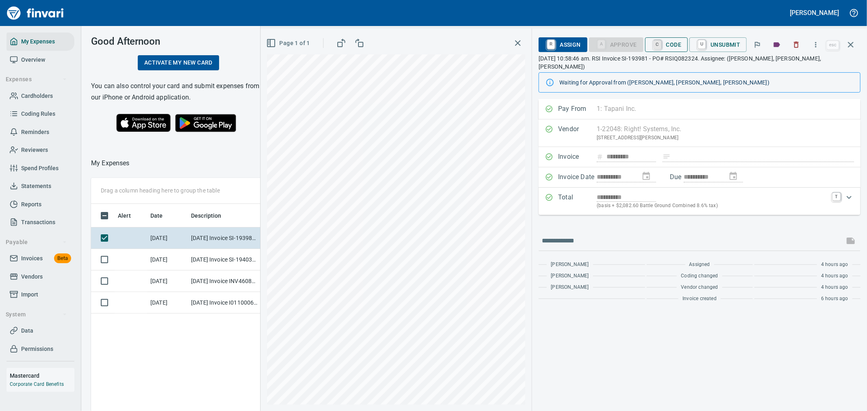
click at [660, 43] on link "C" at bounding box center [658, 44] width 8 height 9
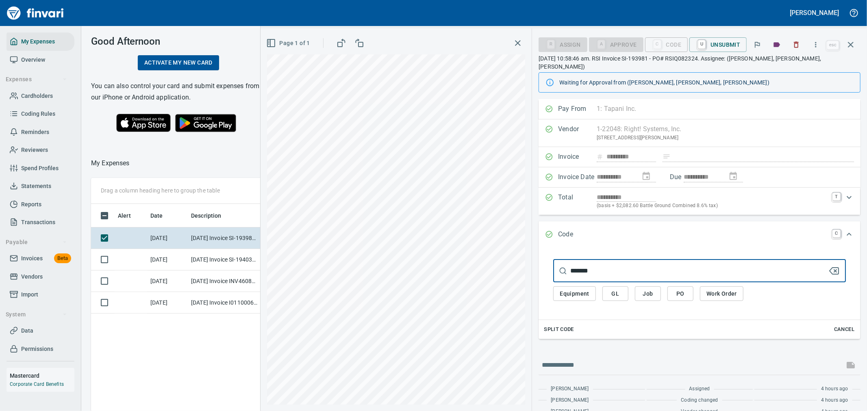
type input "********"
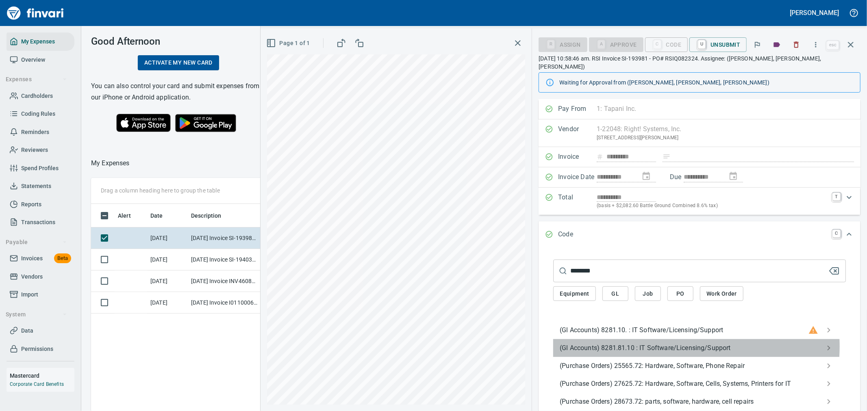
click at [659, 344] on span "(Gl Accounts) 8281.81.10 : IT Software/Licensing/Support" at bounding box center [693, 349] width 267 height 10
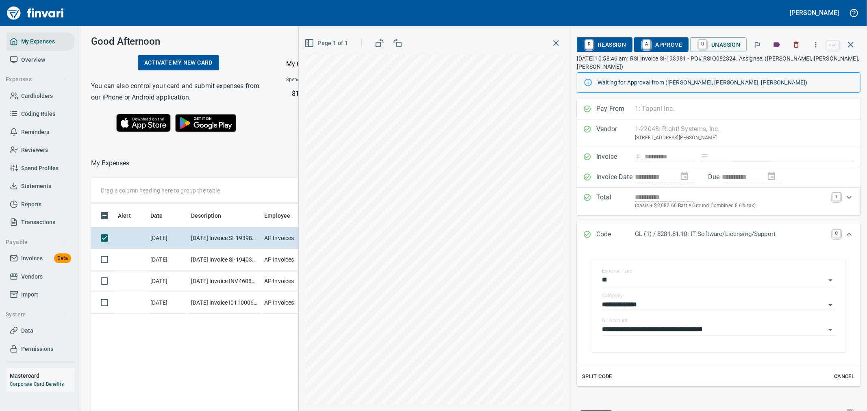
click at [655, 36] on div "R Reassign A Approve U Unassign" at bounding box center [701, 45] width 248 height 18
click at [657, 41] on span "A Approve" at bounding box center [661, 45] width 41 height 14
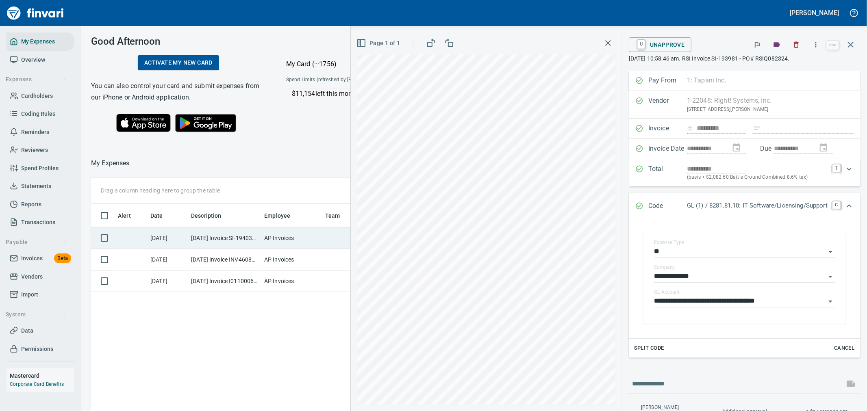
click at [295, 235] on td "AP Invoices" at bounding box center [291, 239] width 61 height 22
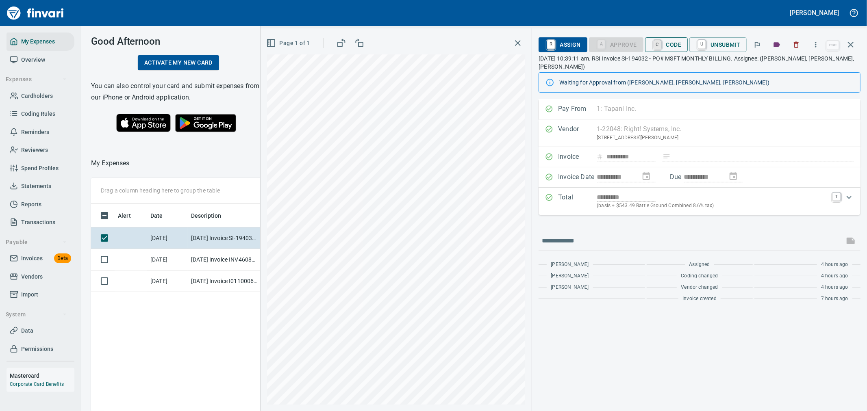
click at [654, 46] on link "C" at bounding box center [658, 44] width 8 height 9
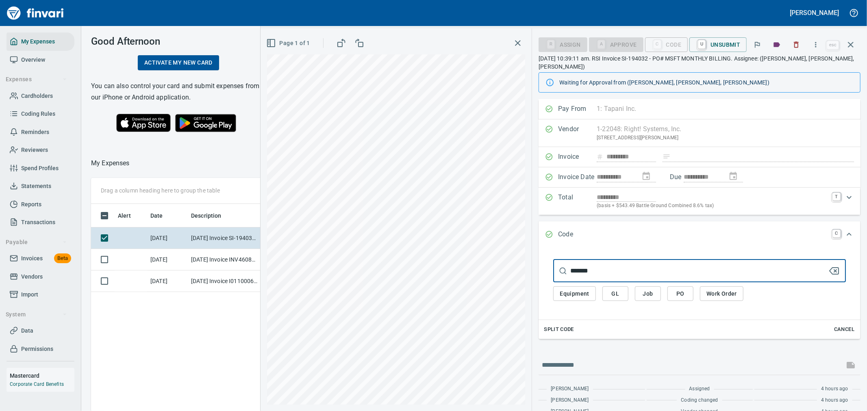
type input "********"
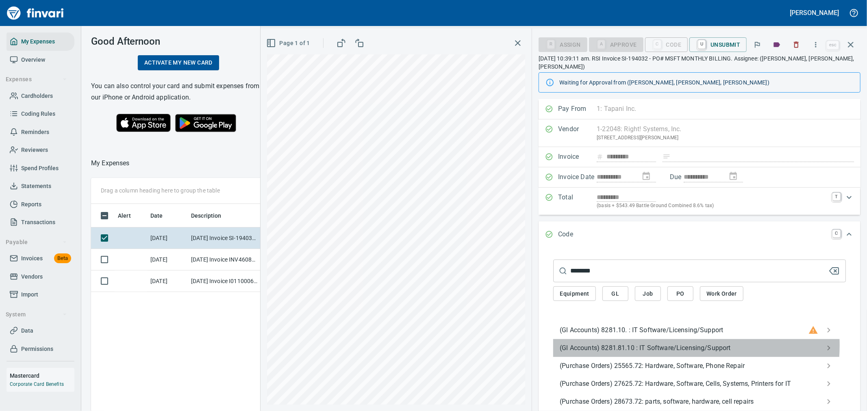
click at [650, 346] on span "(Gl Accounts) 8281.81.10 : IT Software/Licensing/Support" at bounding box center [693, 349] width 267 height 10
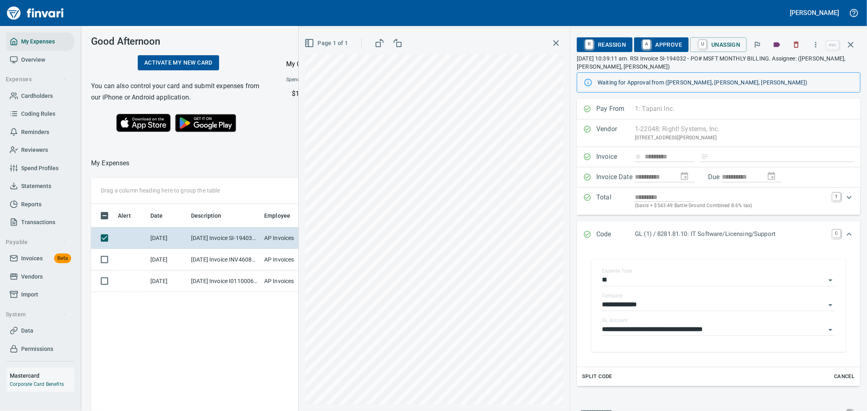
click at [670, 43] on span "A Approve" at bounding box center [661, 45] width 41 height 14
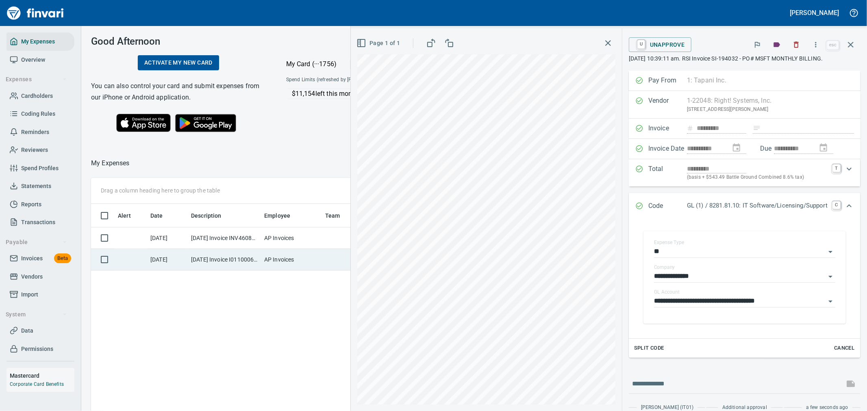
scroll to position [308, 550]
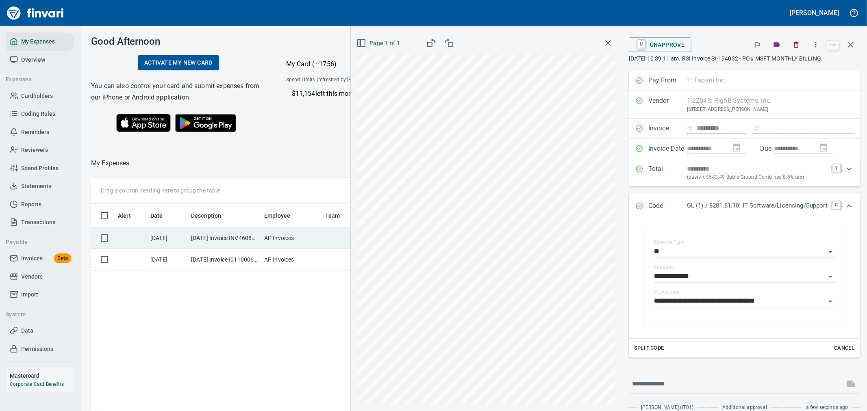
click at [310, 230] on td "AP Invoices" at bounding box center [291, 239] width 61 height 22
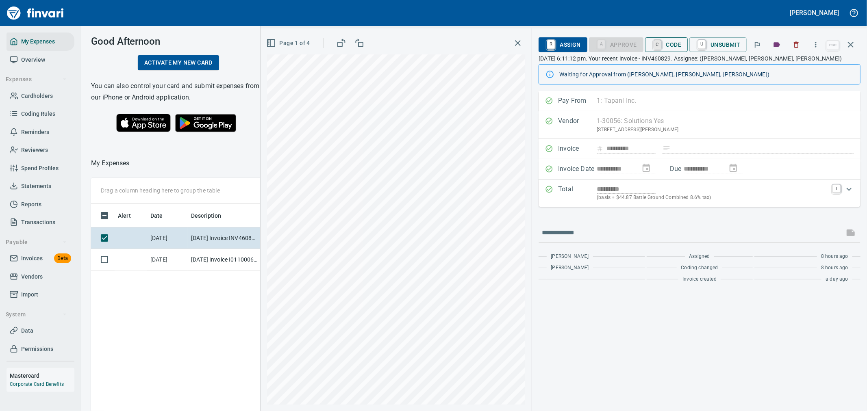
click at [659, 46] on link "C" at bounding box center [658, 44] width 8 height 9
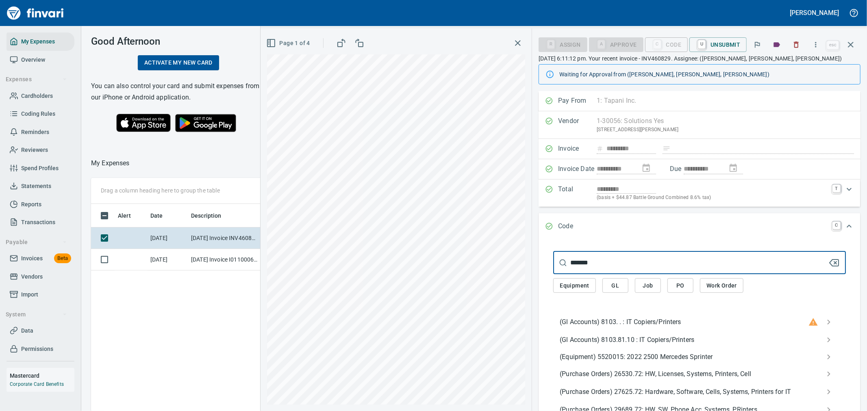
type input "*******"
click at [630, 344] on span "(Gl Accounts) 8103.81.10 : IT Copiers/Printers" at bounding box center [693, 340] width 267 height 10
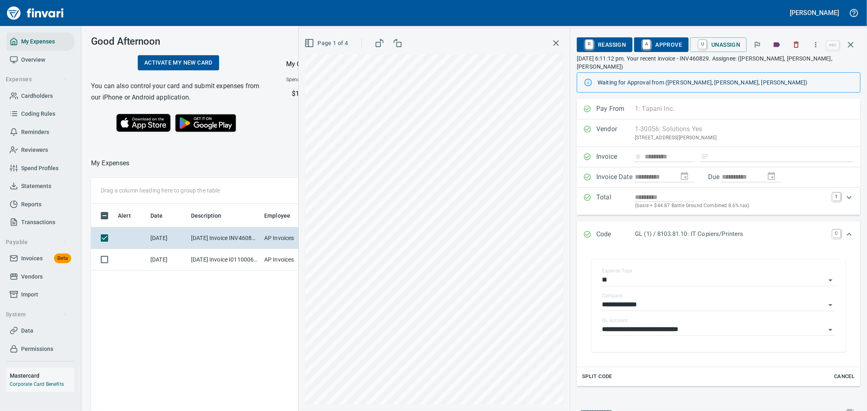
click at [676, 41] on span "A Approve" at bounding box center [661, 45] width 41 height 14
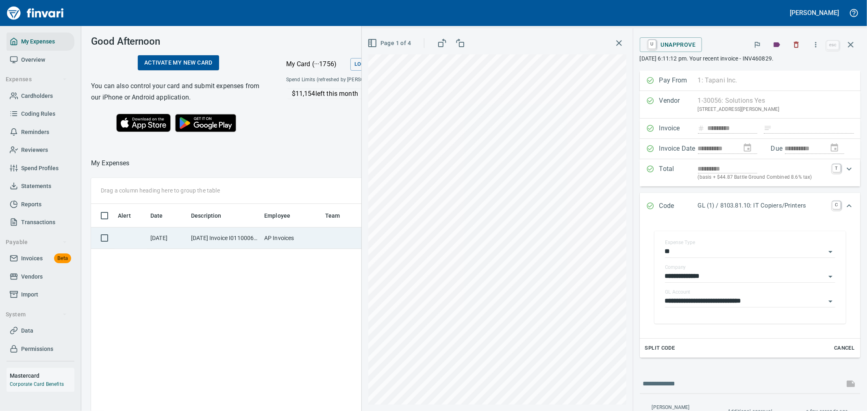
click at [312, 245] on td "AP Invoices" at bounding box center [291, 239] width 61 height 22
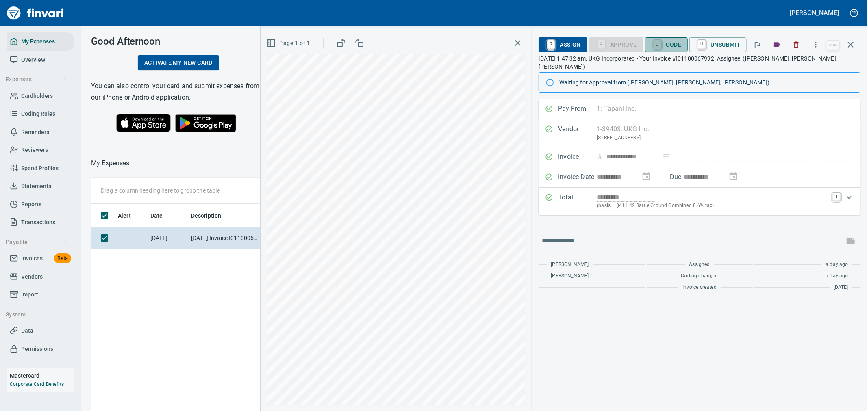
click at [654, 45] on link "C" at bounding box center [658, 44] width 8 height 9
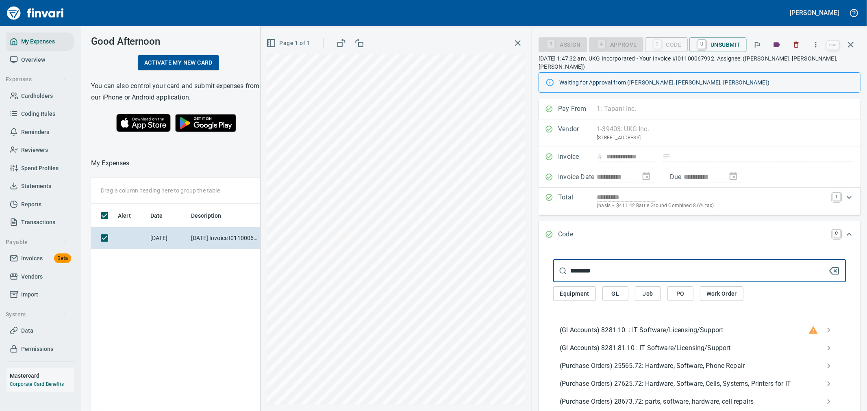
type input "********"
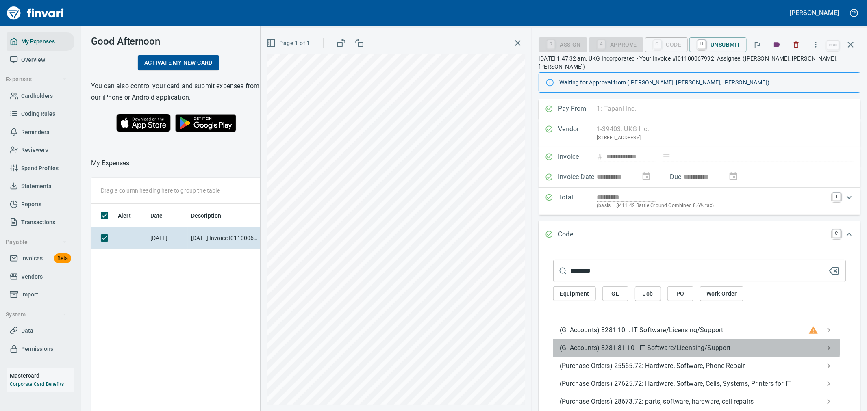
click at [692, 344] on span "(Gl Accounts) 8281.81.10 : IT Software/Licensing/Support" at bounding box center [693, 349] width 267 height 10
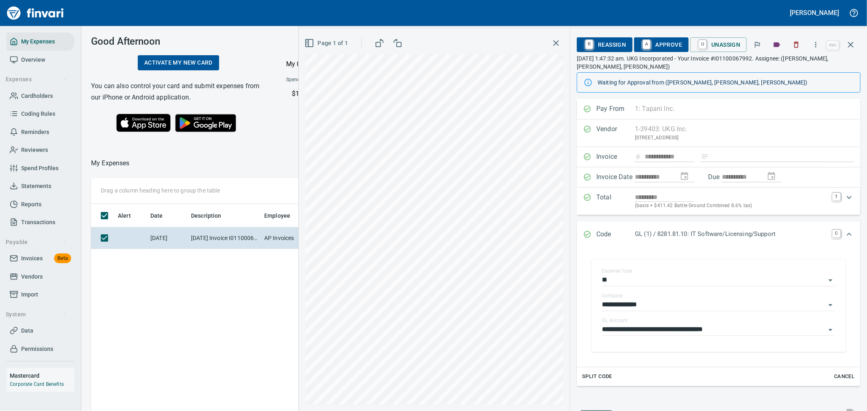
drag, startPoint x: 673, startPoint y: 41, endPoint x: 706, endPoint y: 53, distance: 34.7
click at [673, 41] on span "A Approve" at bounding box center [661, 45] width 41 height 14
